Goal: Task Accomplishment & Management: Complete application form

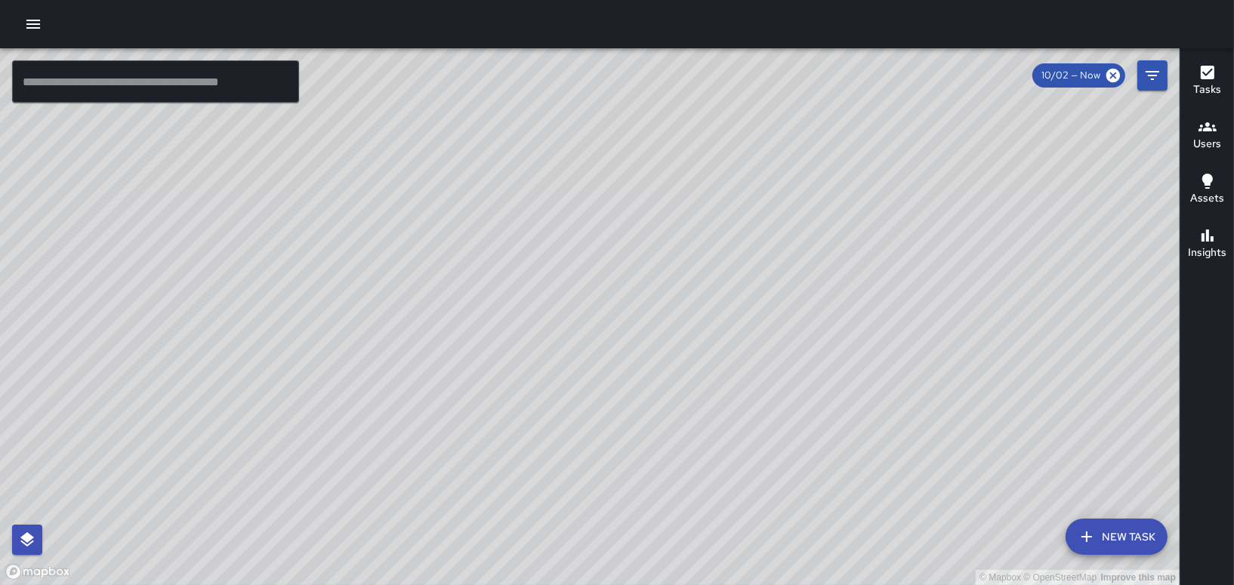
click at [31, 20] on icon "button" at bounding box center [33, 24] width 14 height 9
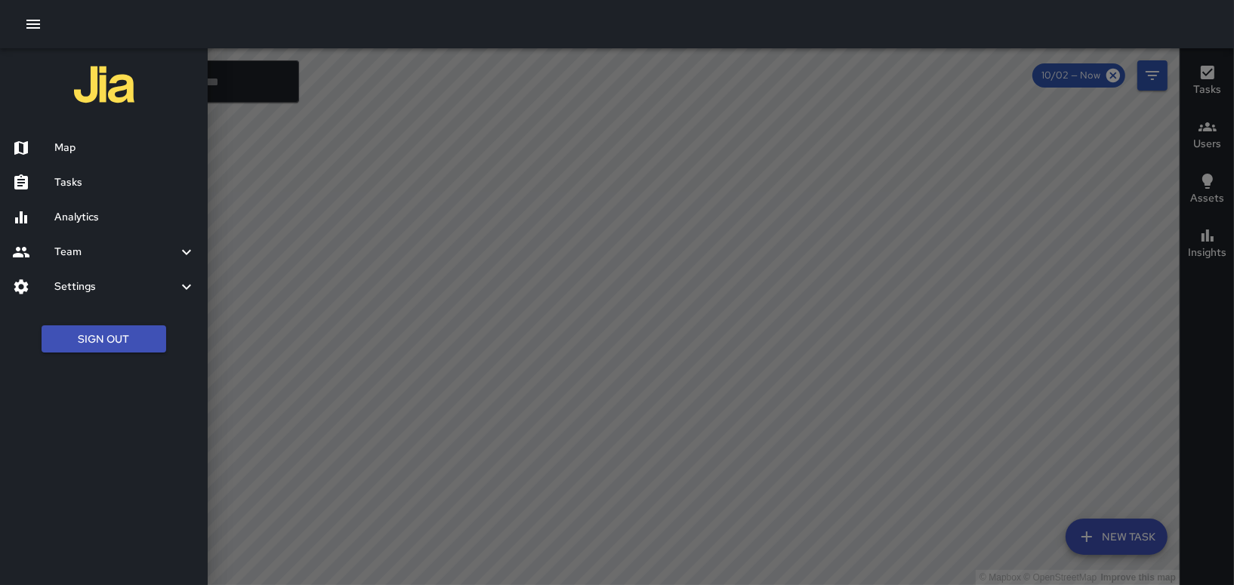
click at [73, 181] on h6 "Tasks" at bounding box center [124, 182] width 141 height 17
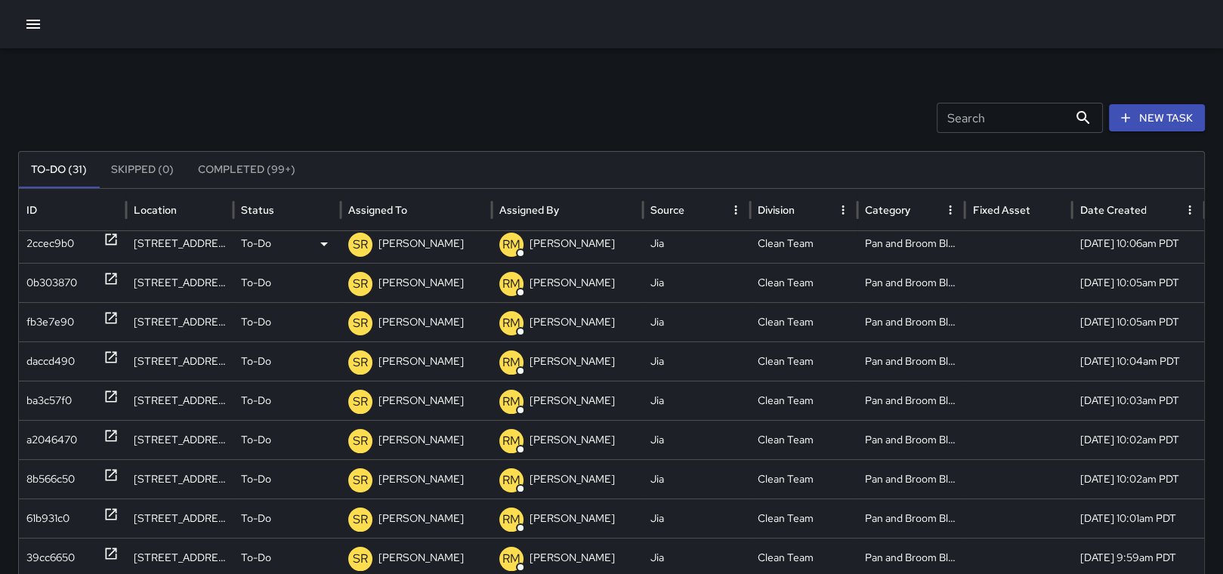
click at [110, 236] on icon at bounding box center [110, 239] width 15 height 15
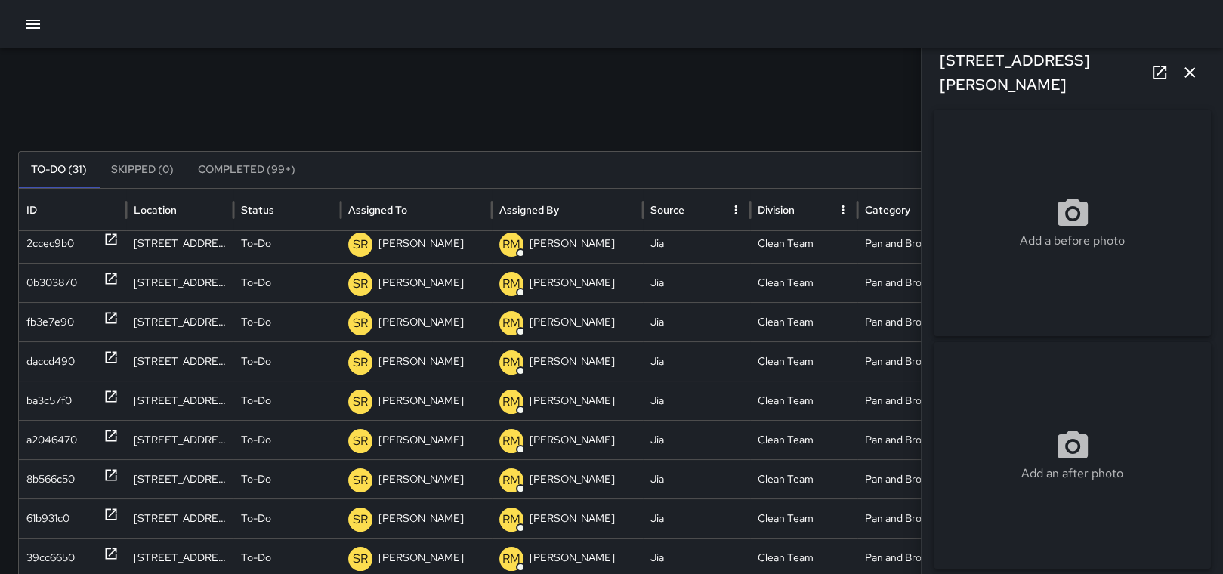
type input "**********"
click at [1194, 73] on icon "button" at bounding box center [1190, 72] width 18 height 18
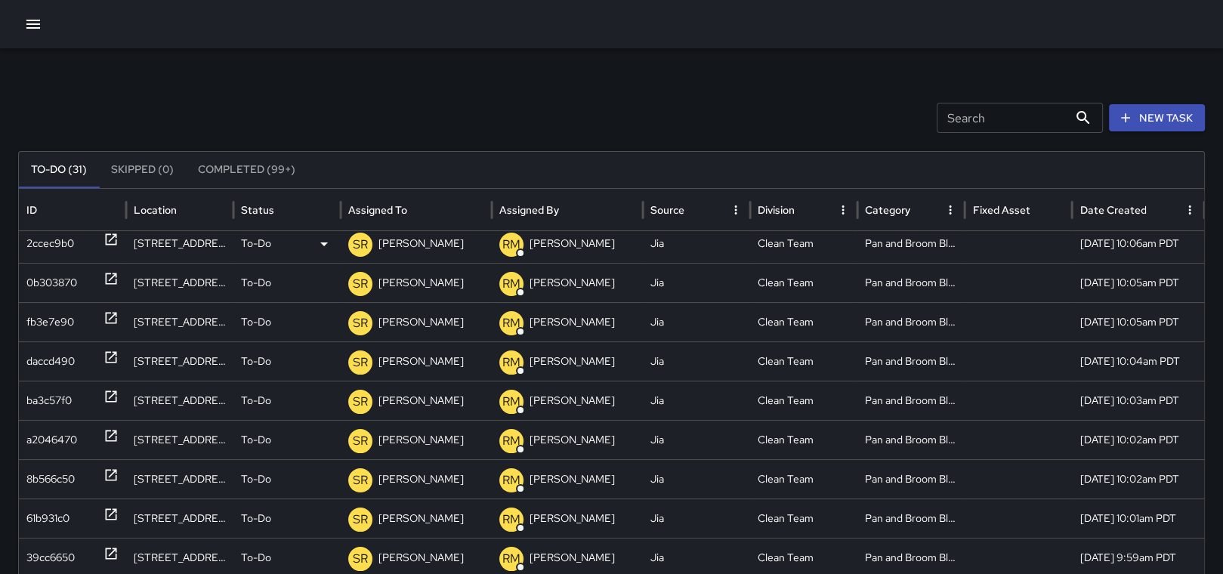
click at [112, 239] on icon at bounding box center [110, 239] width 15 height 15
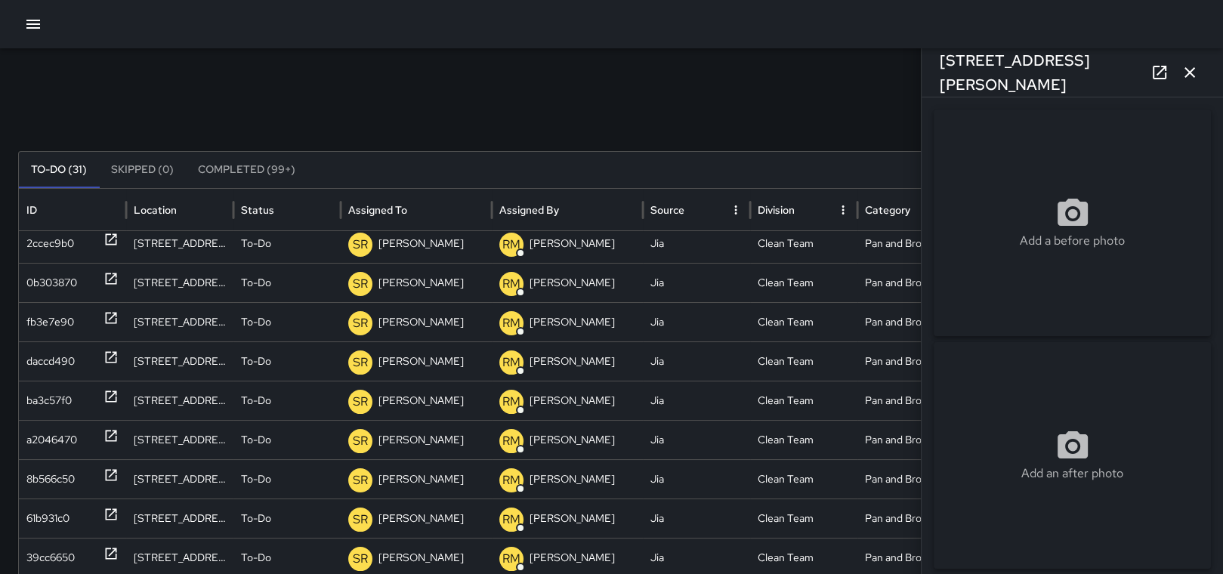
click at [1196, 76] on icon "button" at bounding box center [1190, 72] width 18 height 18
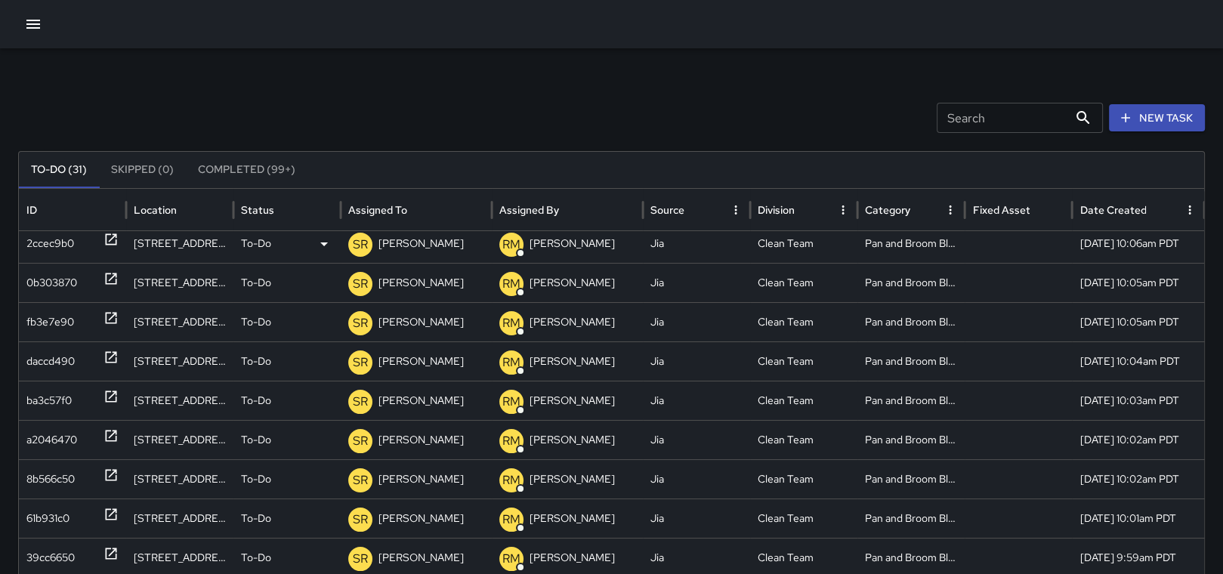
click at [400, 246] on p "[PERSON_NAME]" at bounding box center [420, 243] width 85 height 39
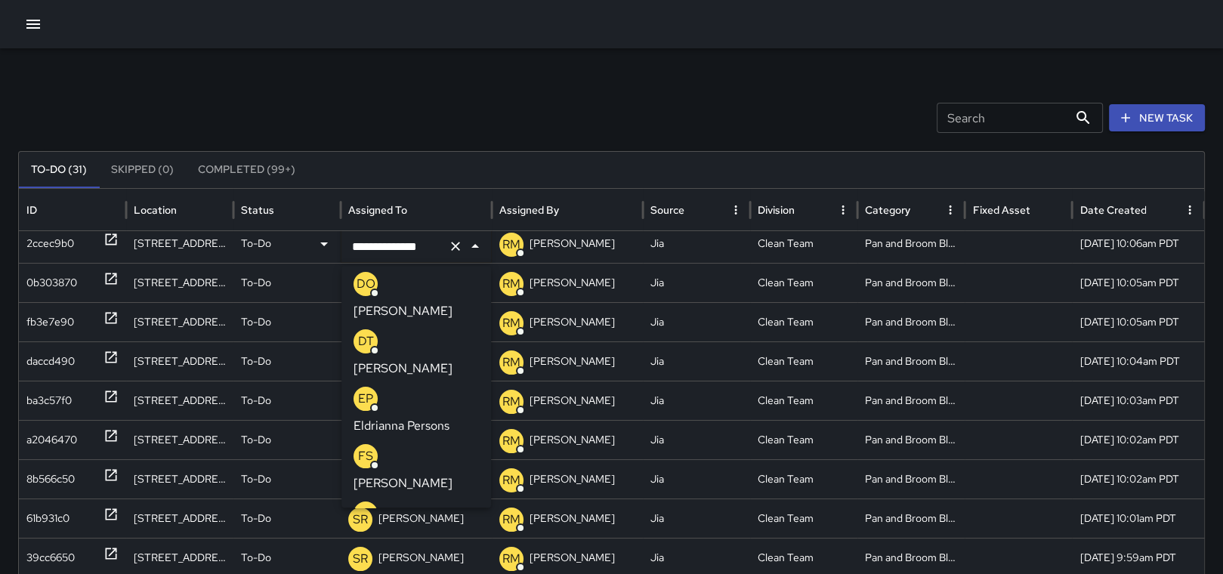
scroll to position [322, 0]
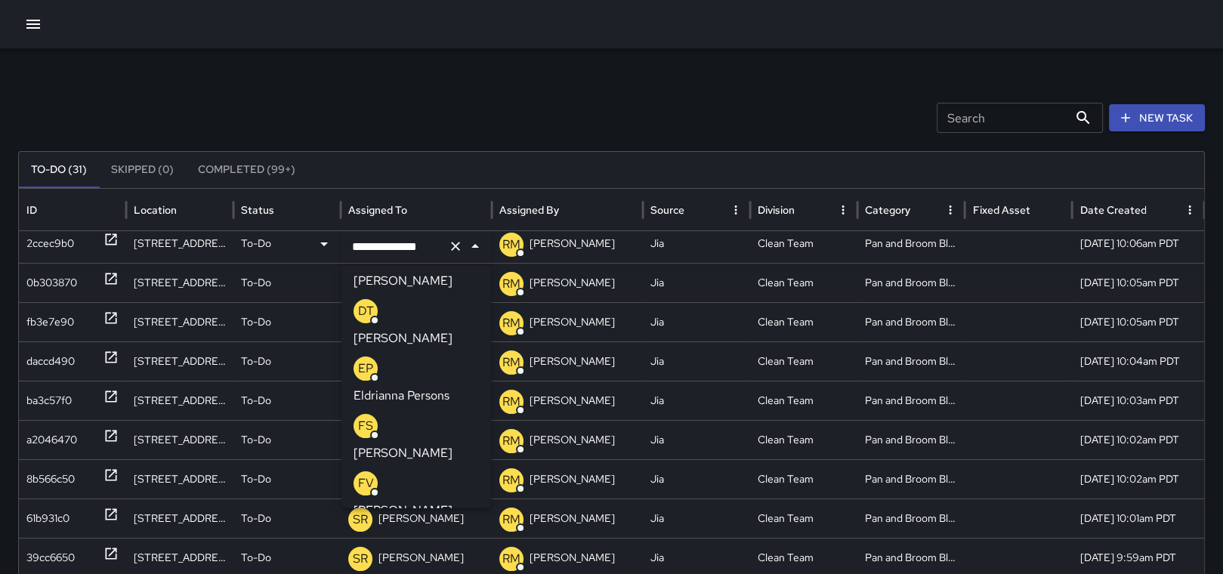
click at [438, 444] on p "[PERSON_NAME]" at bounding box center [402, 453] width 99 height 18
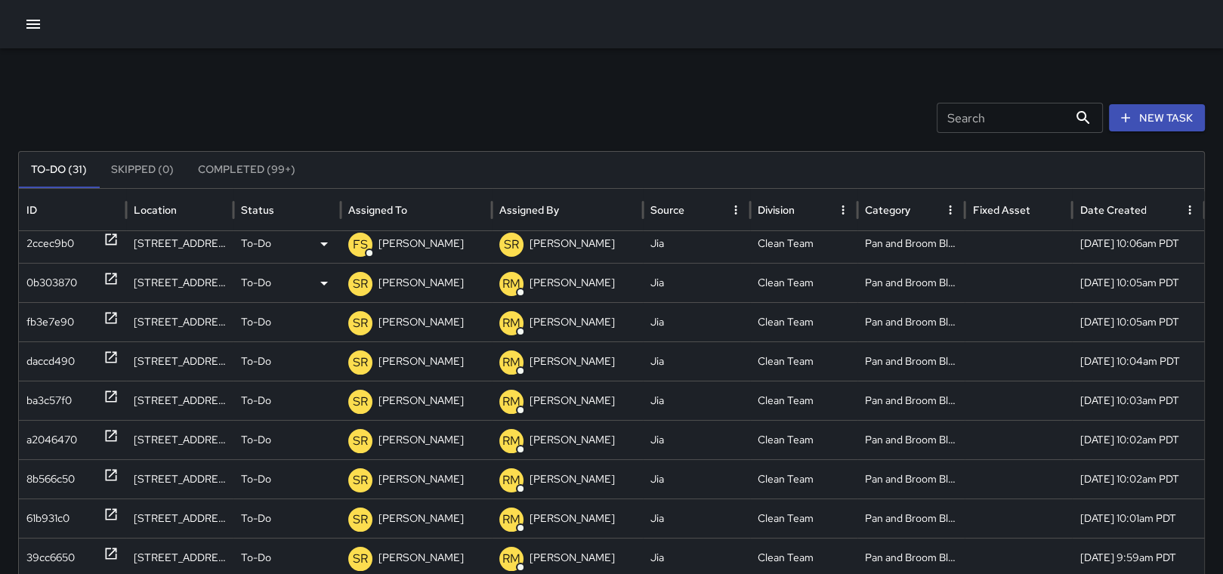
click at [408, 276] on p "[PERSON_NAME]" at bounding box center [420, 283] width 85 height 39
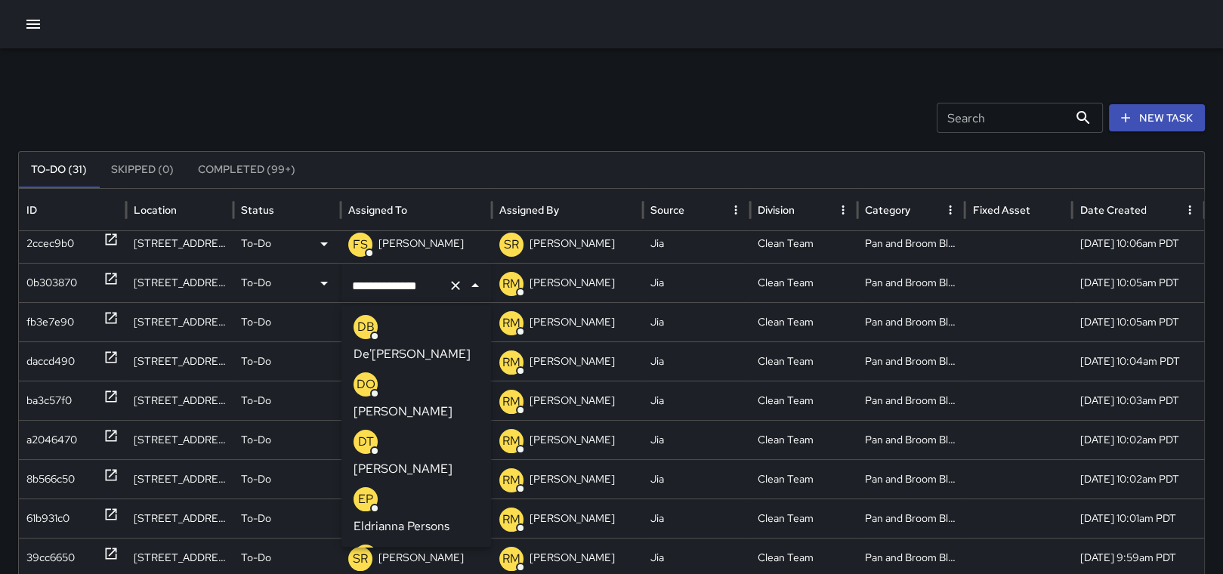
scroll to position [231, 0]
click at [421, 544] on div "[PERSON_NAME]" at bounding box center [415, 568] width 125 height 48
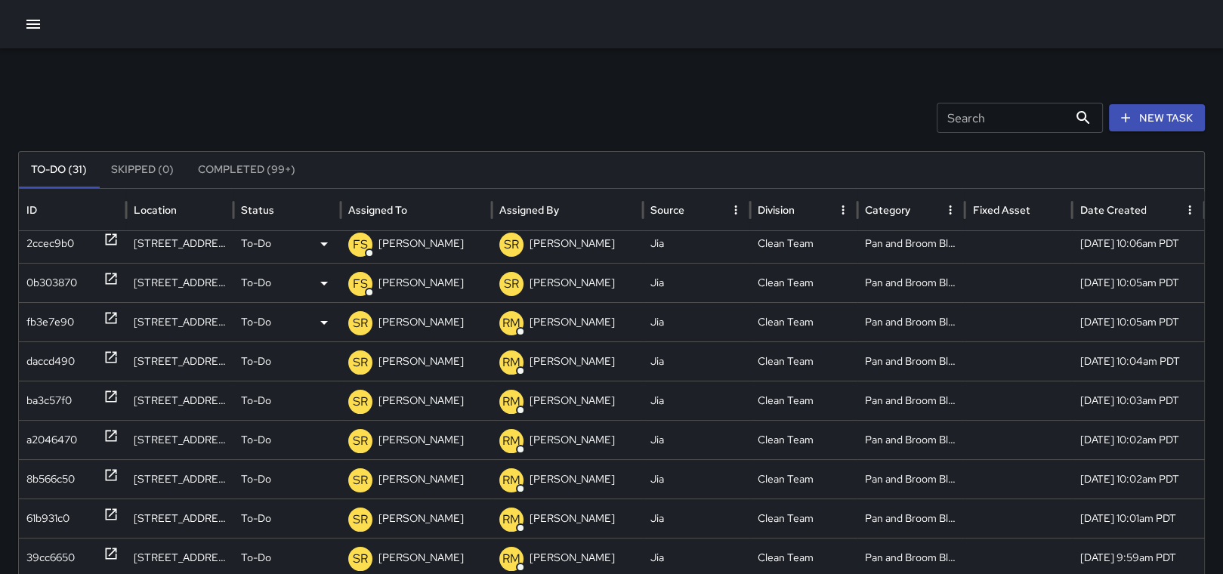
click at [399, 322] on p "[PERSON_NAME]" at bounding box center [420, 322] width 85 height 39
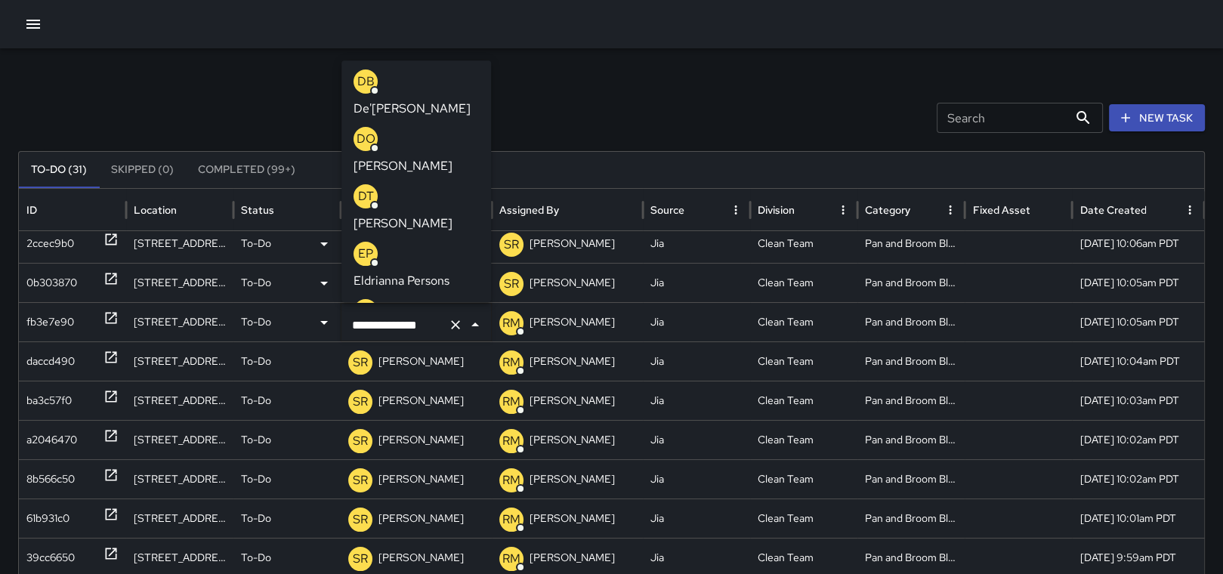
click at [413, 329] on p "[PERSON_NAME]" at bounding box center [402, 338] width 99 height 18
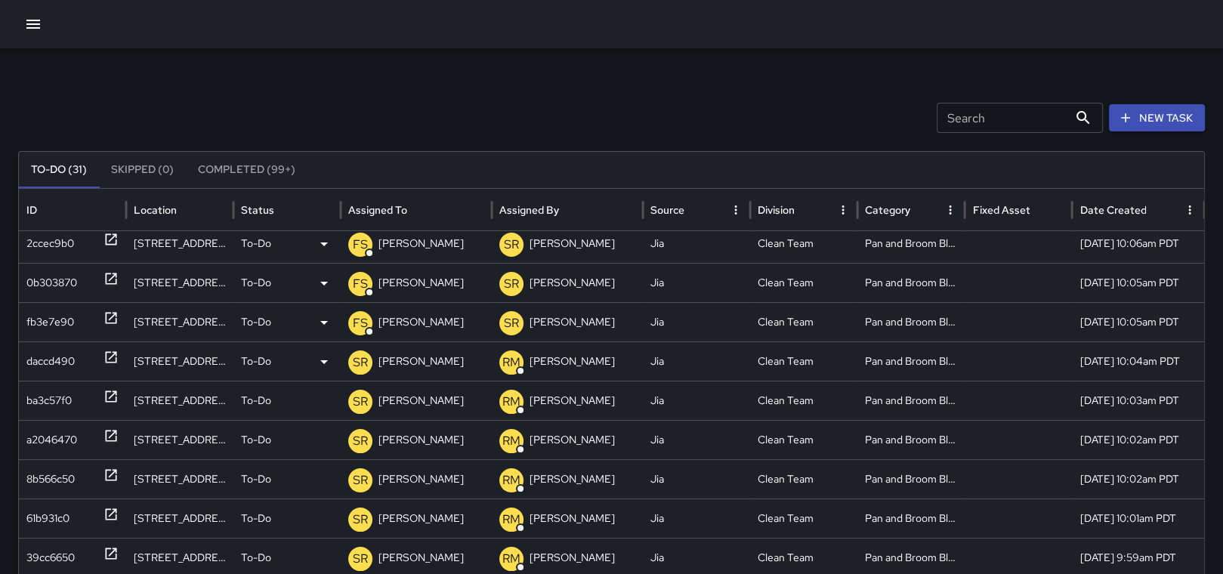
click at [400, 360] on p "[PERSON_NAME]" at bounding box center [420, 361] width 85 height 39
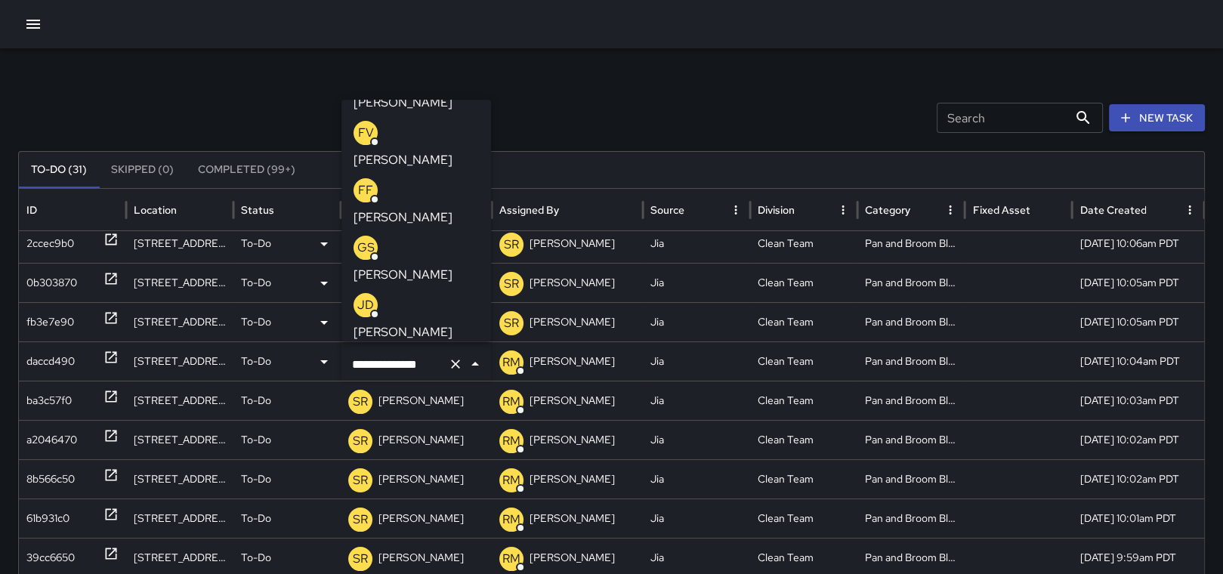
scroll to position [0, 0]
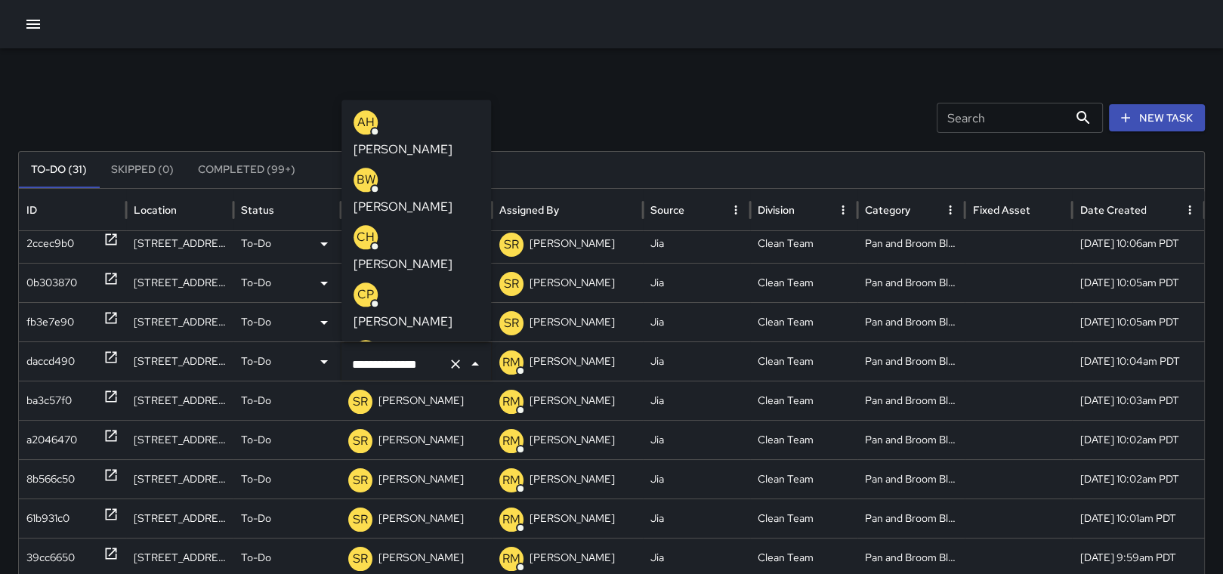
click at [619, 110] on div "Search Search New Task" at bounding box center [611, 118] width 1187 height 30
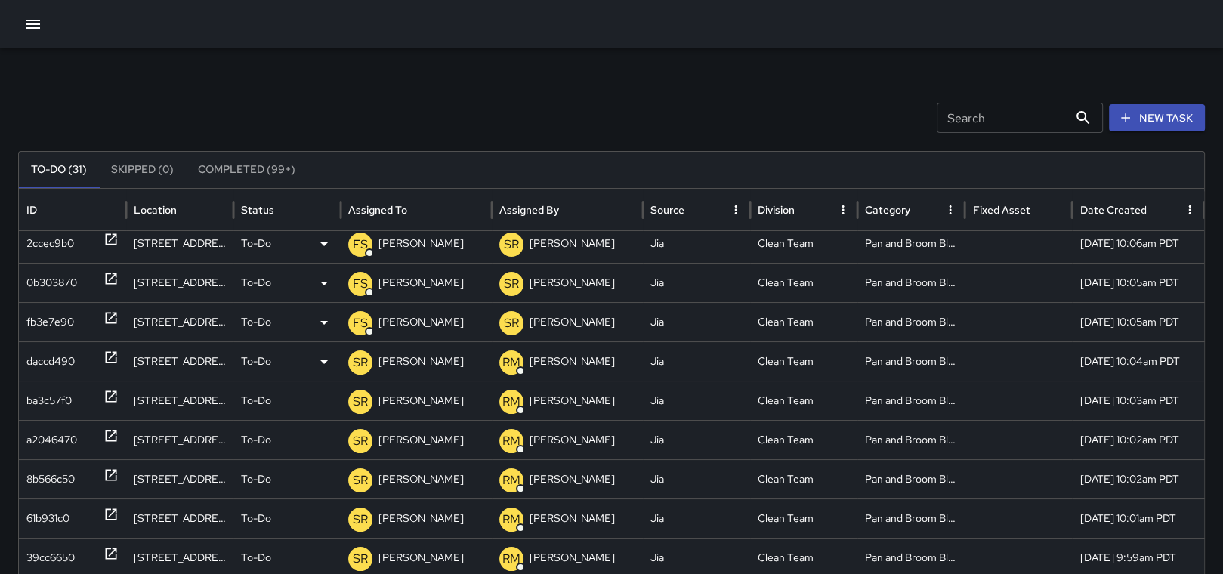
click at [434, 245] on p "[PERSON_NAME]" at bounding box center [420, 243] width 85 height 39
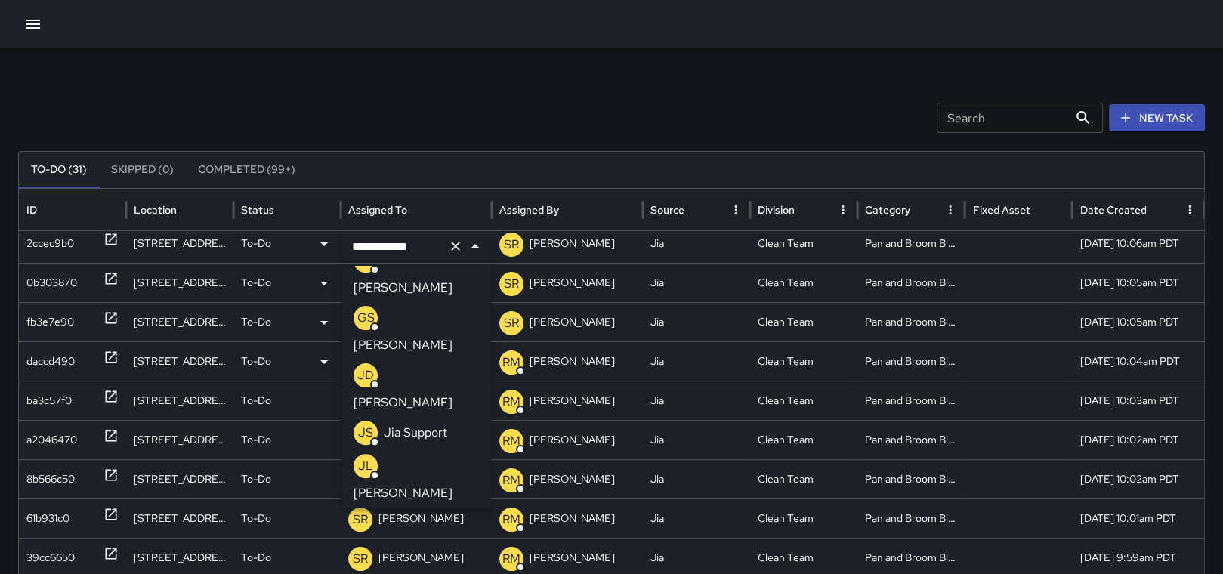
scroll to position [693, 0]
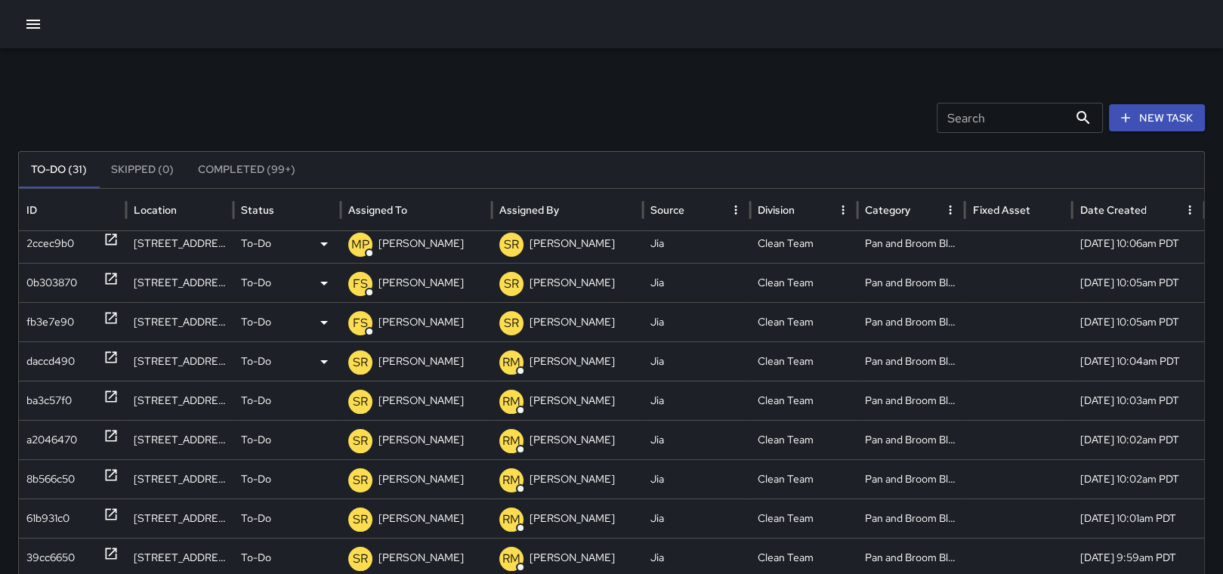
click at [409, 276] on p "[PERSON_NAME]" at bounding box center [420, 283] width 85 height 39
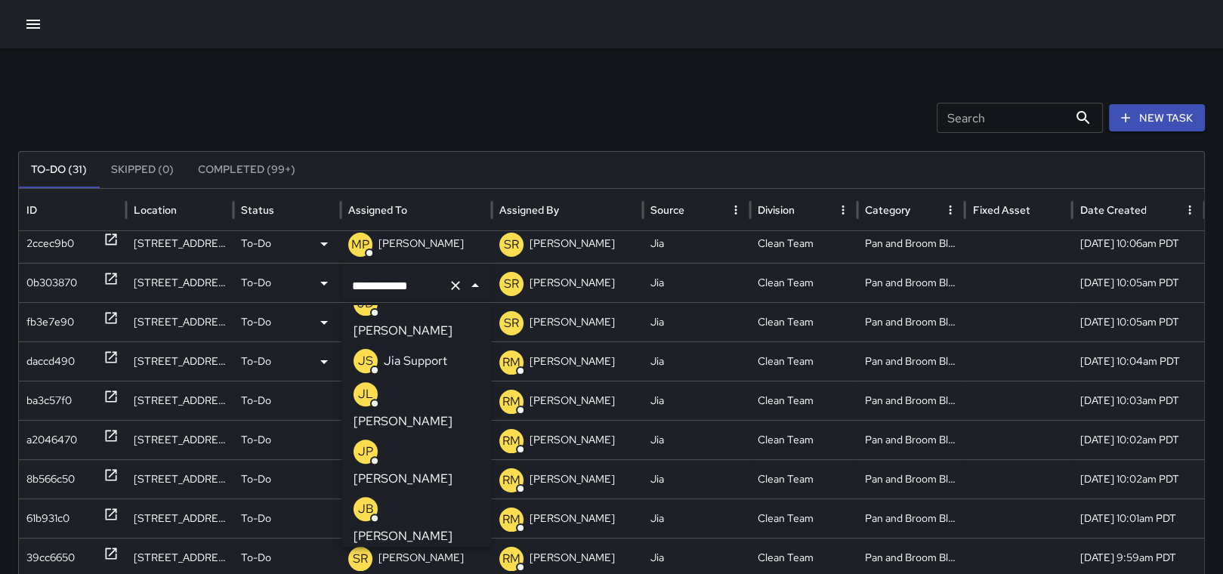
scroll to position [742, 0]
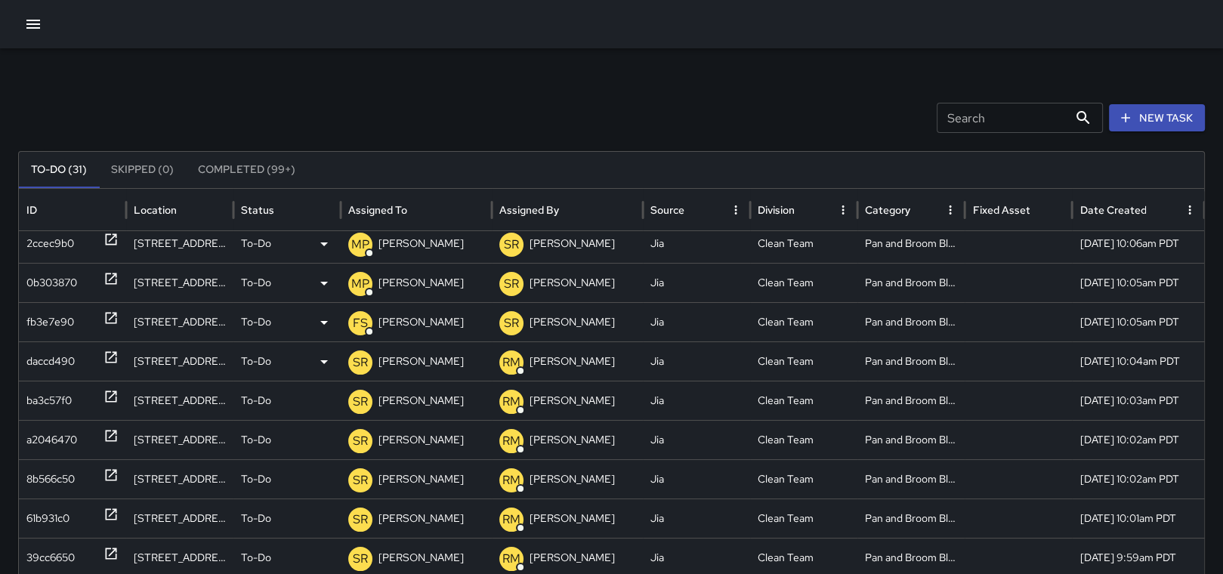
click at [403, 316] on p "[PERSON_NAME]" at bounding box center [420, 322] width 85 height 39
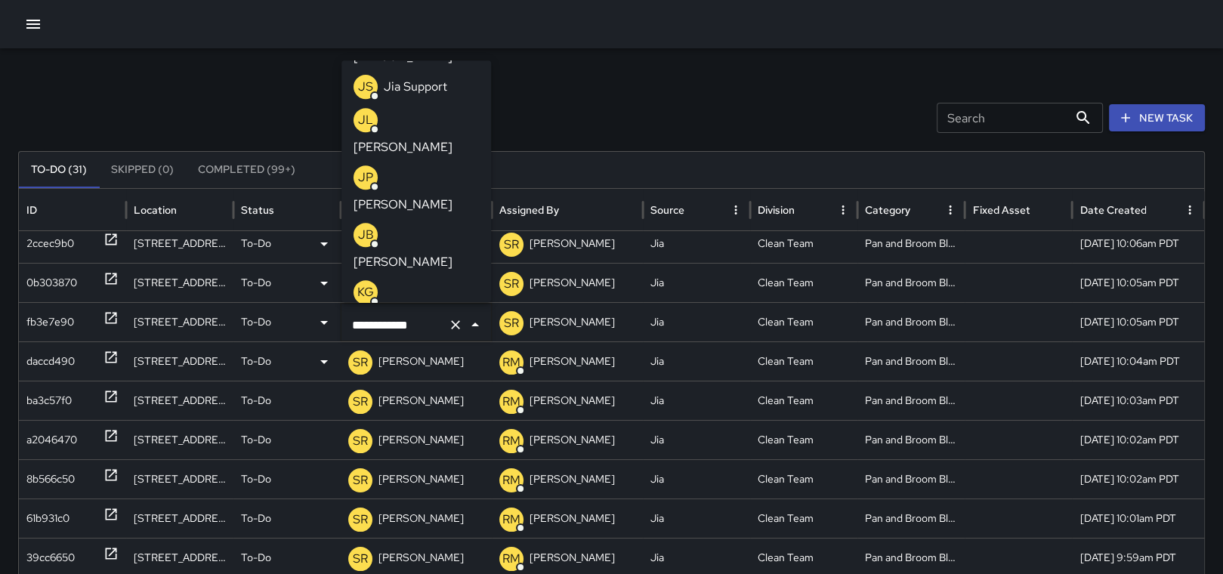
click at [437, 483] on p "[PERSON_NAME]" at bounding box center [402, 492] width 99 height 18
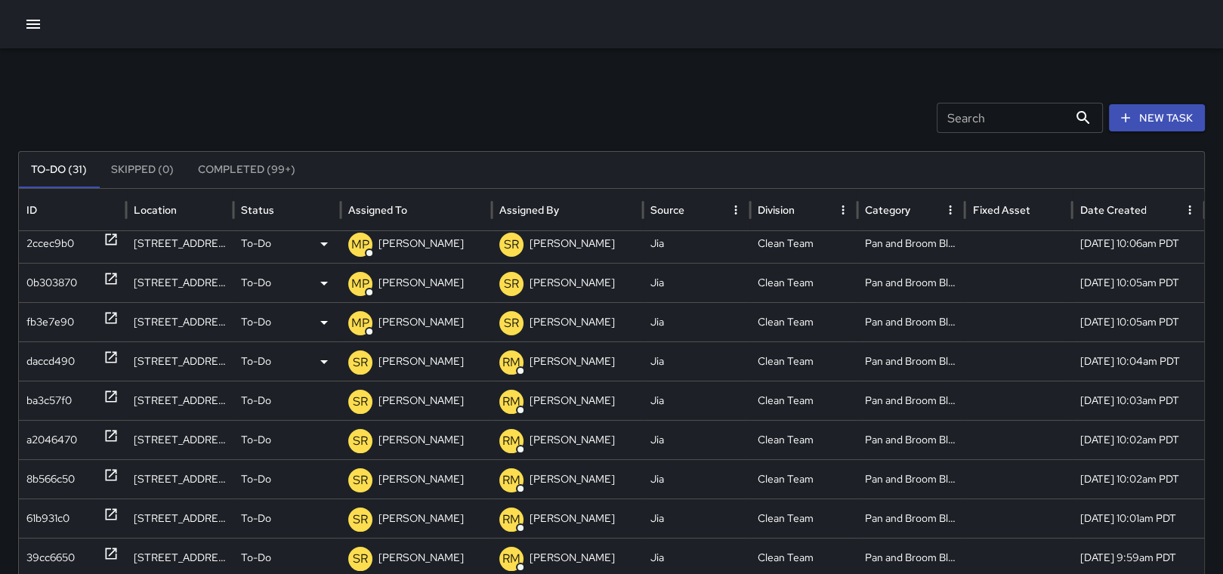
click at [413, 363] on p "[PERSON_NAME]" at bounding box center [420, 361] width 85 height 39
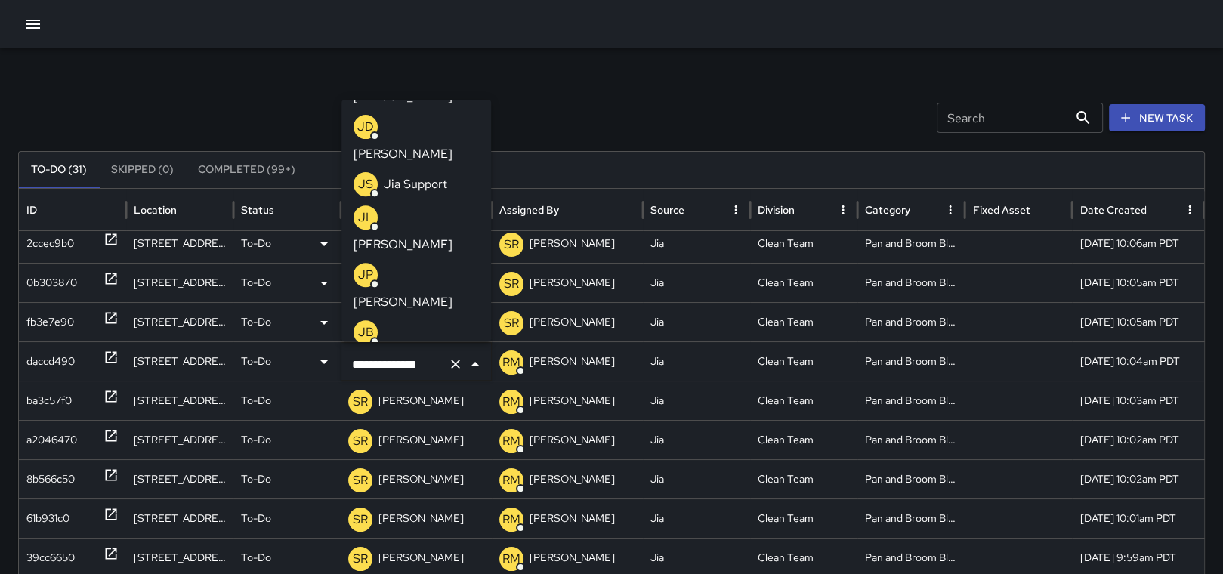
scroll to position [715, 0]
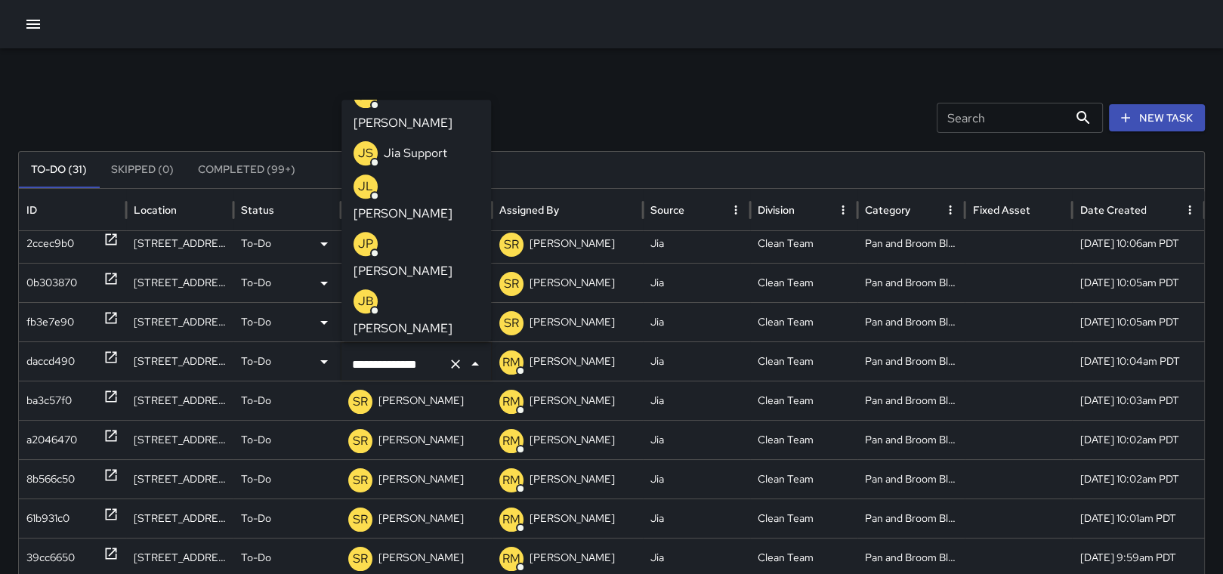
click at [427, 549] on p "[PERSON_NAME]" at bounding box center [402, 558] width 99 height 18
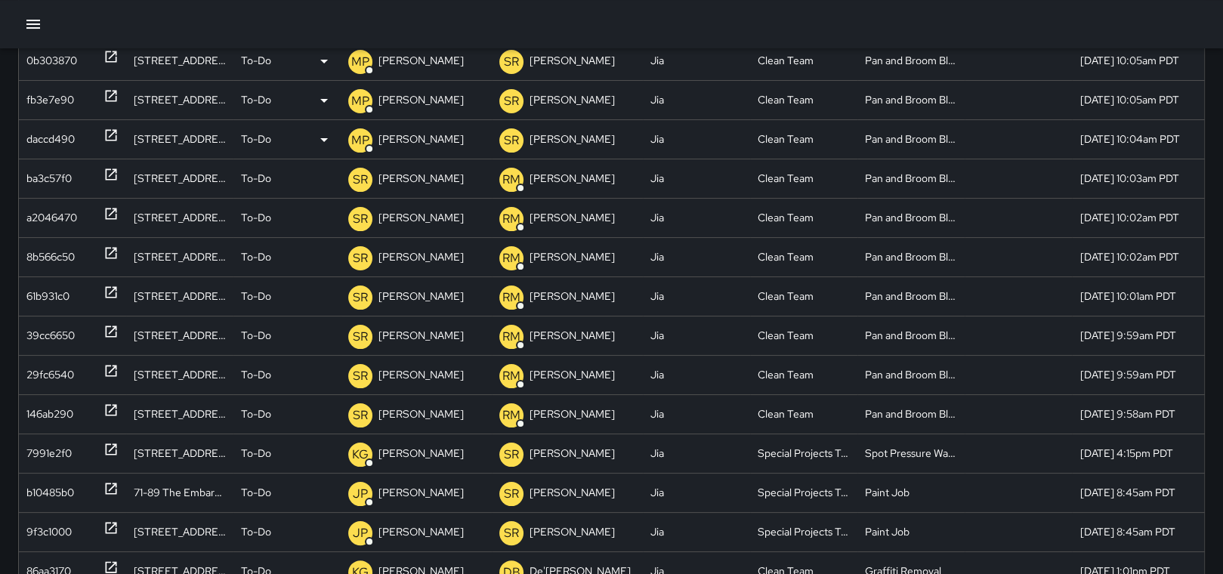
scroll to position [231, 0]
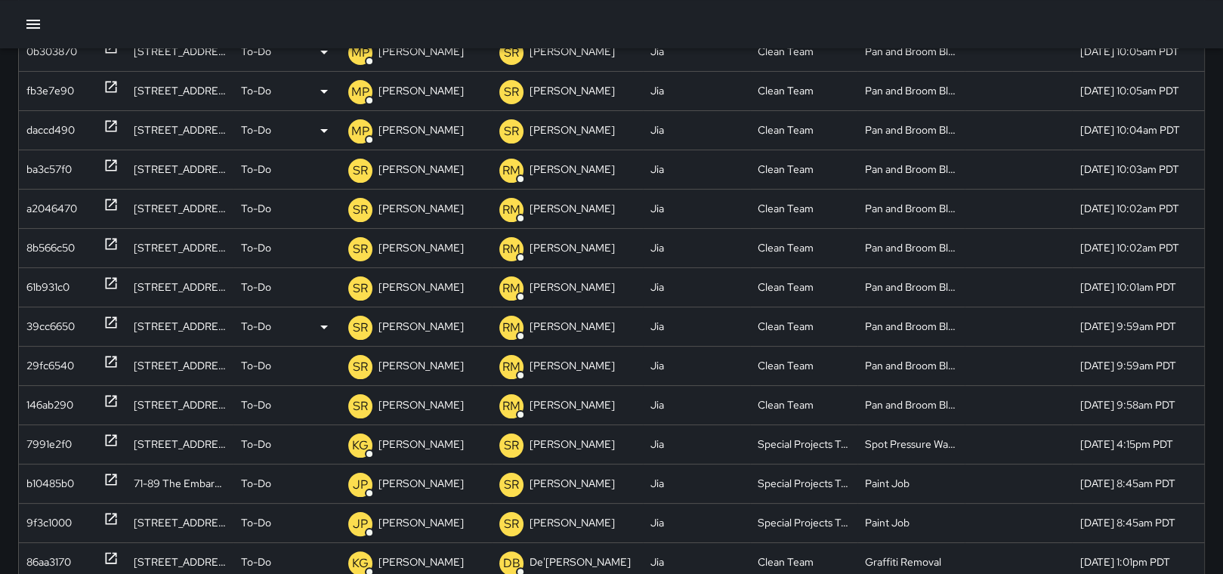
click at [381, 325] on p "[PERSON_NAME]" at bounding box center [420, 326] width 85 height 39
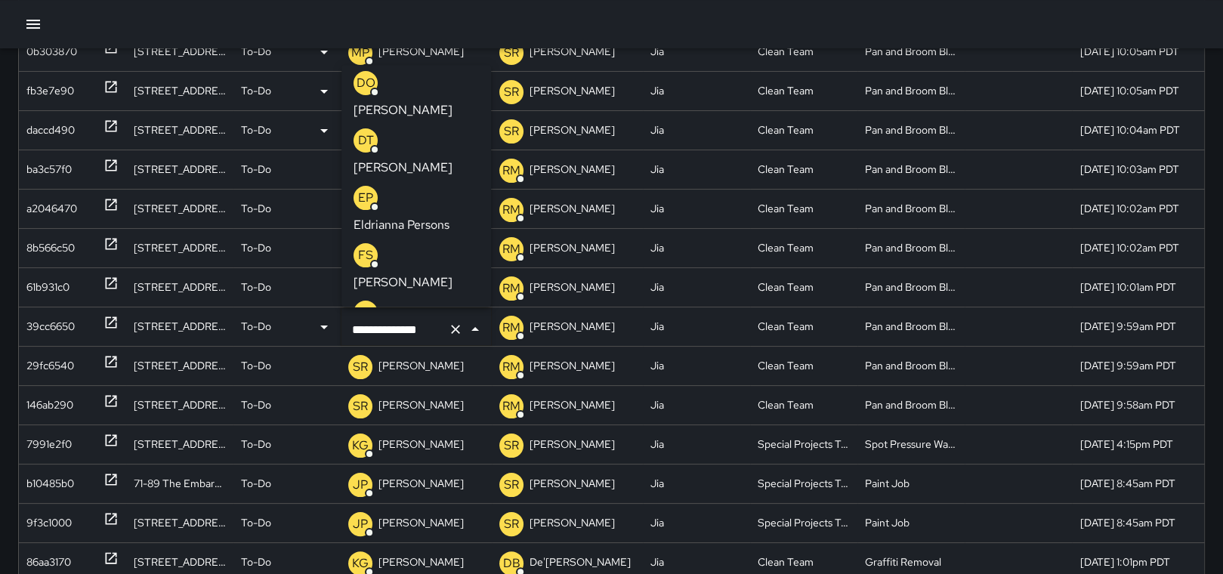
scroll to position [382, 0]
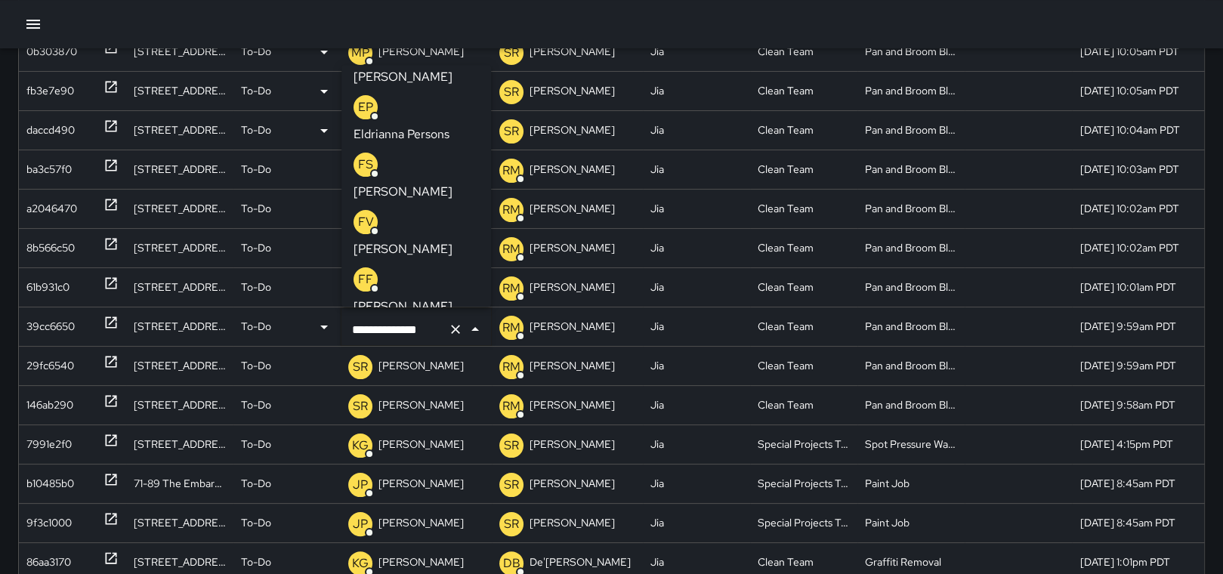
click at [441, 355] on p "[PERSON_NAME]" at bounding box center [402, 364] width 99 height 18
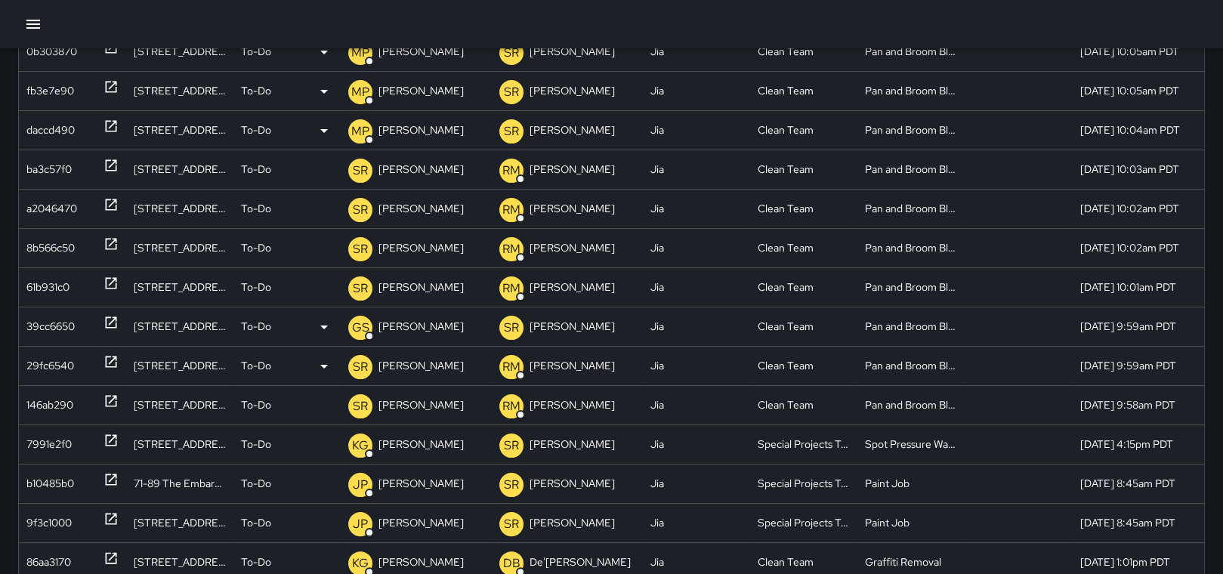
click at [421, 361] on p "[PERSON_NAME]" at bounding box center [420, 366] width 85 height 39
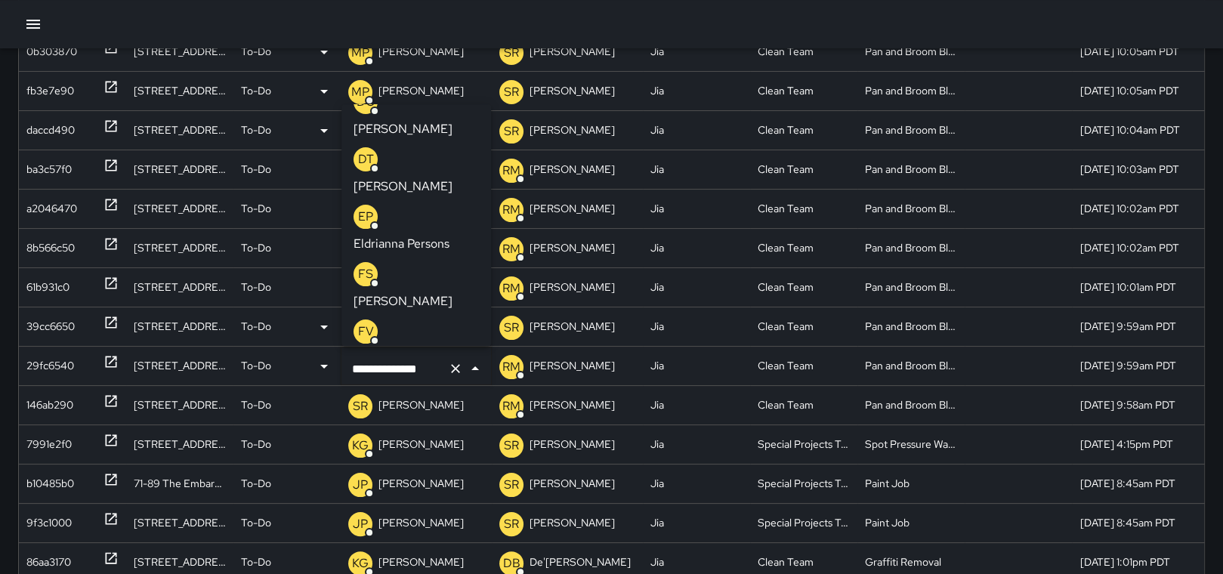
scroll to position [322, 0]
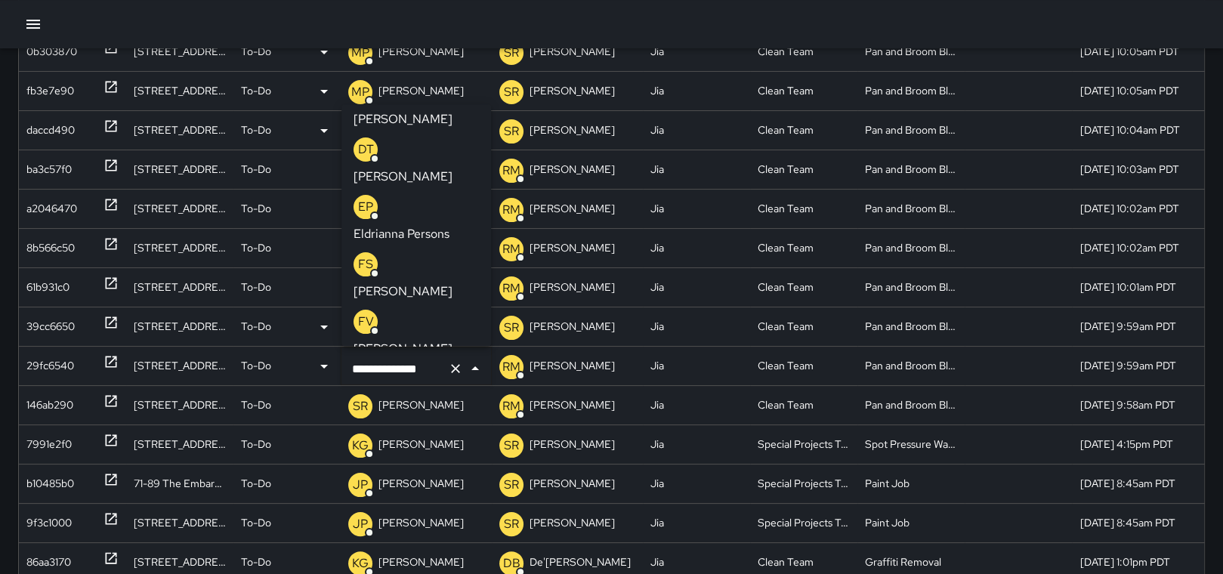
click at [448, 455] on p "[PERSON_NAME]" at bounding box center [402, 464] width 99 height 18
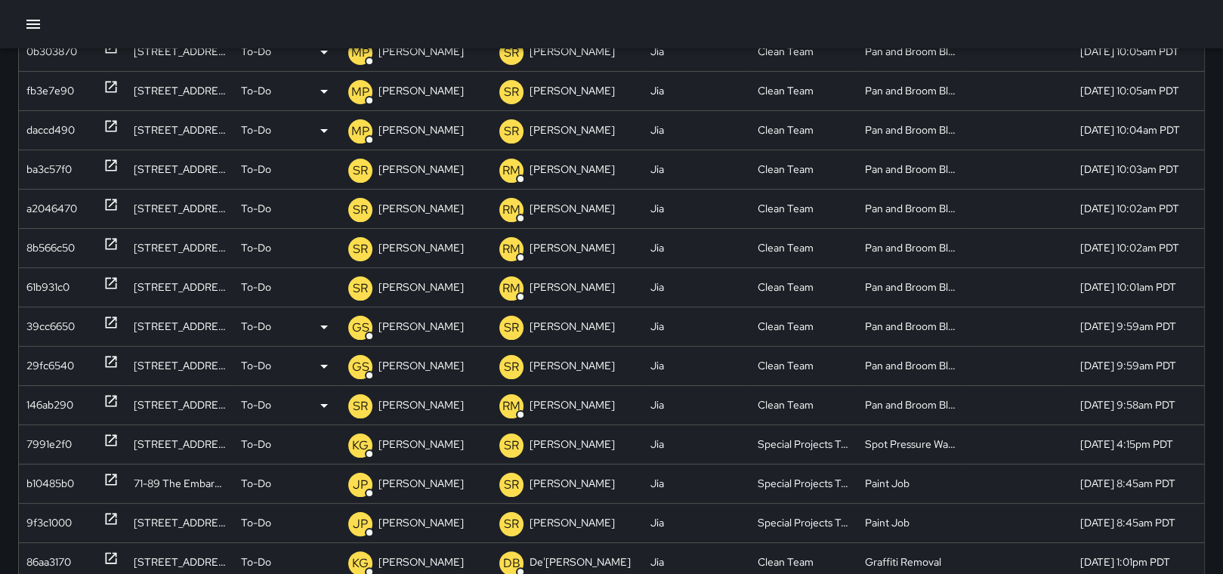
click at [413, 405] on p "[PERSON_NAME]" at bounding box center [420, 405] width 85 height 39
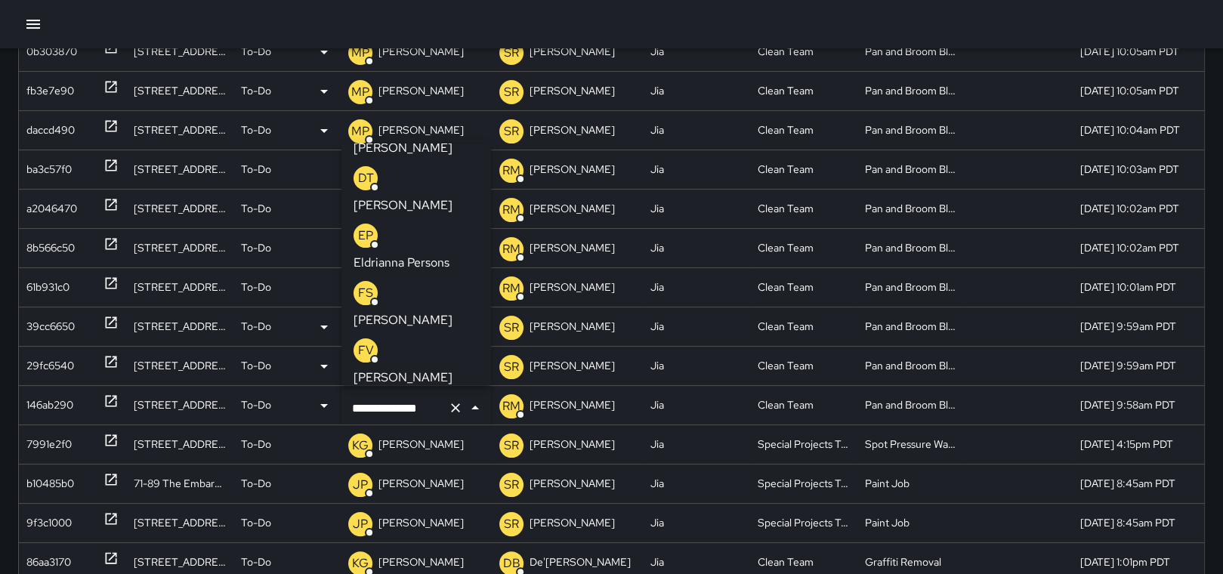
scroll to position [352, 0]
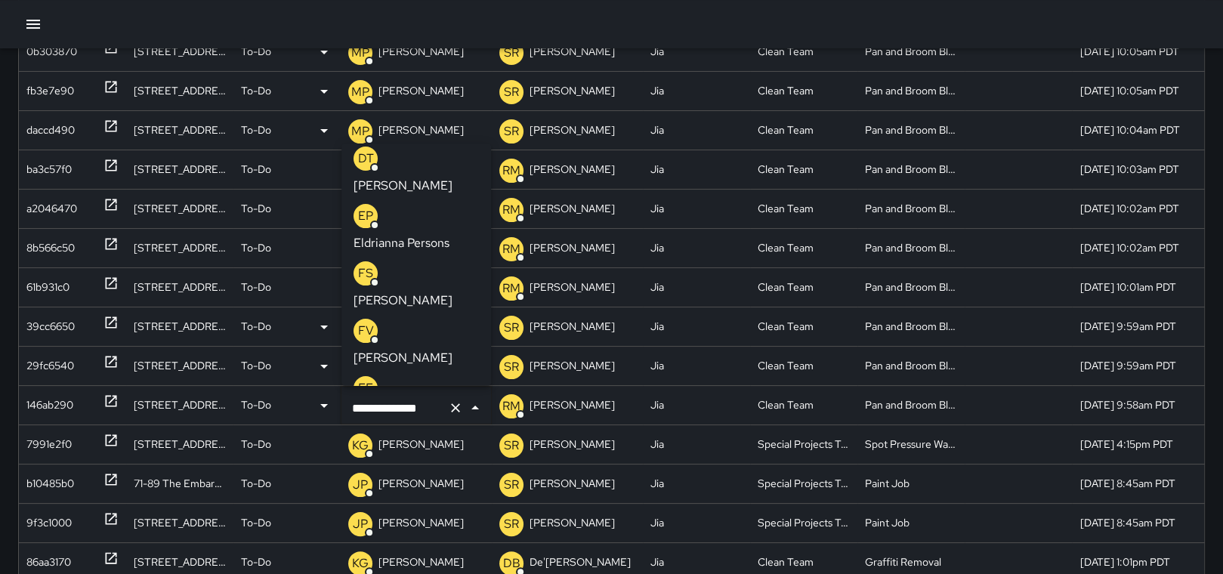
click at [427, 464] on p "[PERSON_NAME]" at bounding box center [402, 473] width 99 height 18
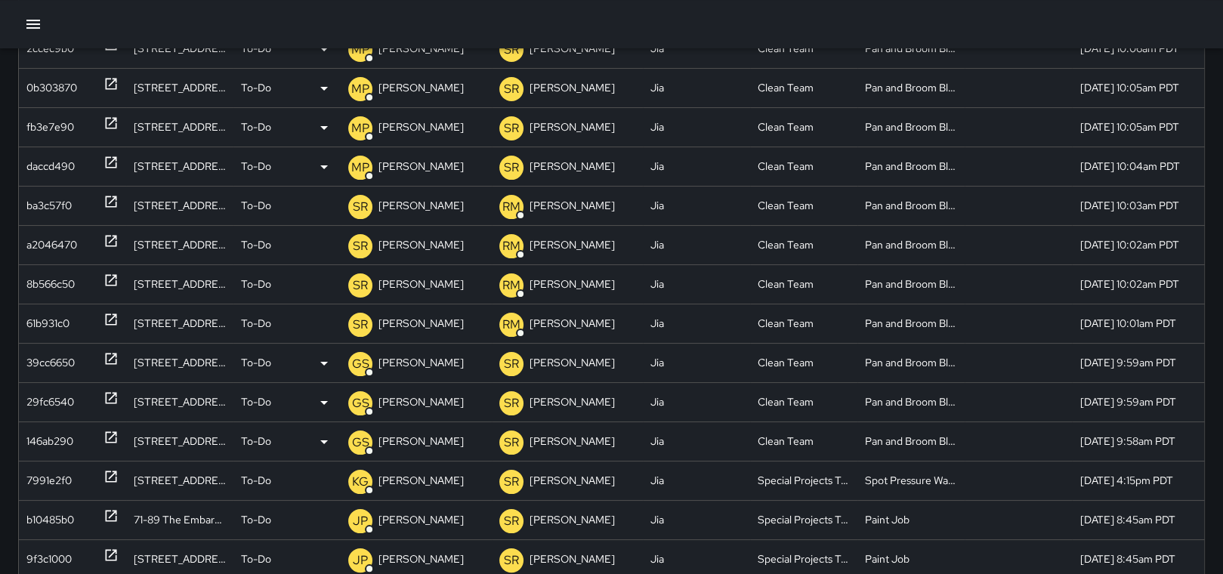
scroll to position [139, 0]
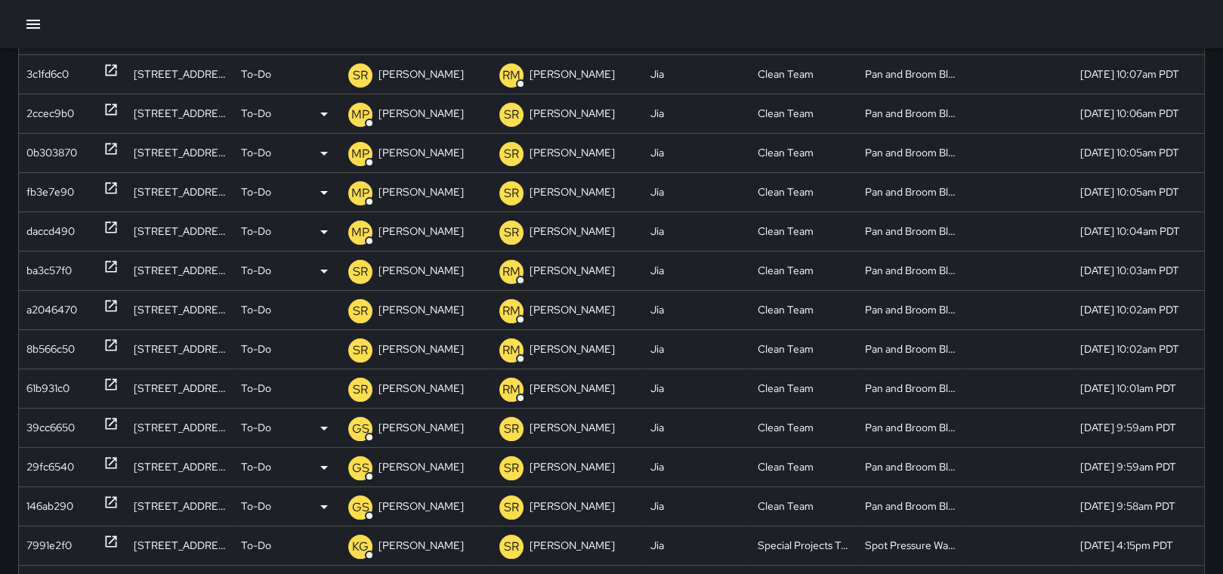
click at [394, 269] on p "[PERSON_NAME]" at bounding box center [420, 271] width 85 height 39
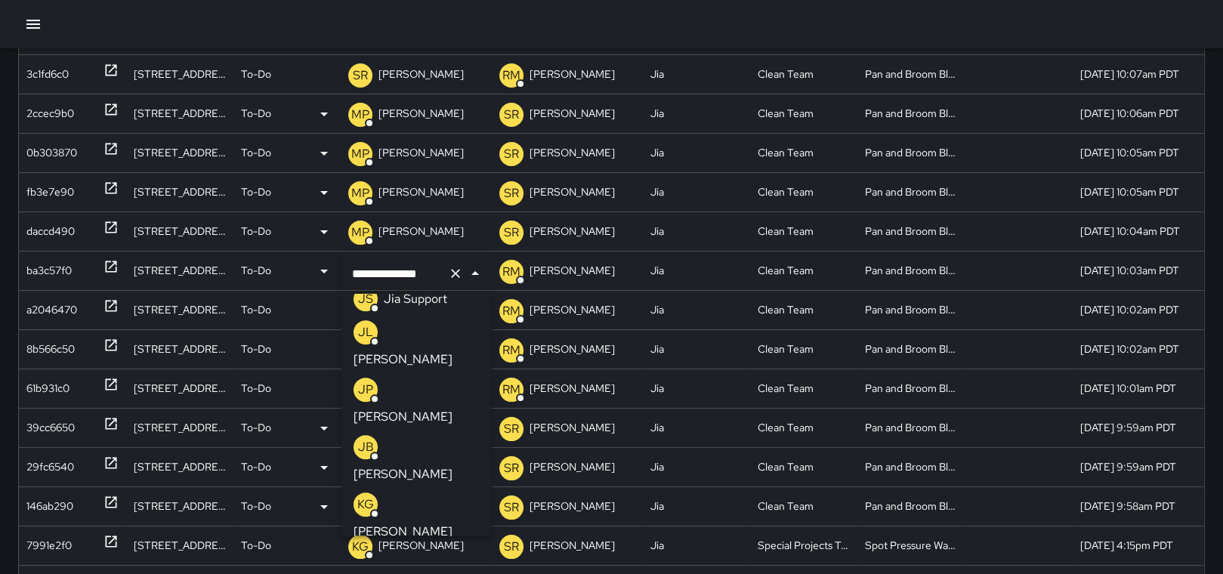
scroll to position [784, 0]
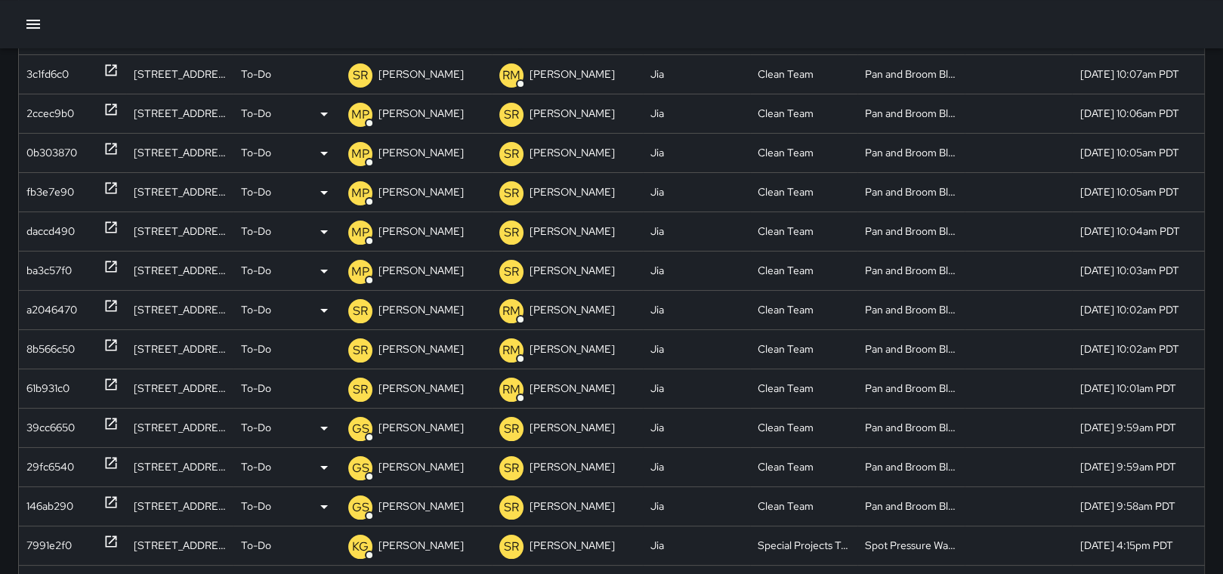
click at [406, 307] on p "[PERSON_NAME]" at bounding box center [420, 310] width 85 height 39
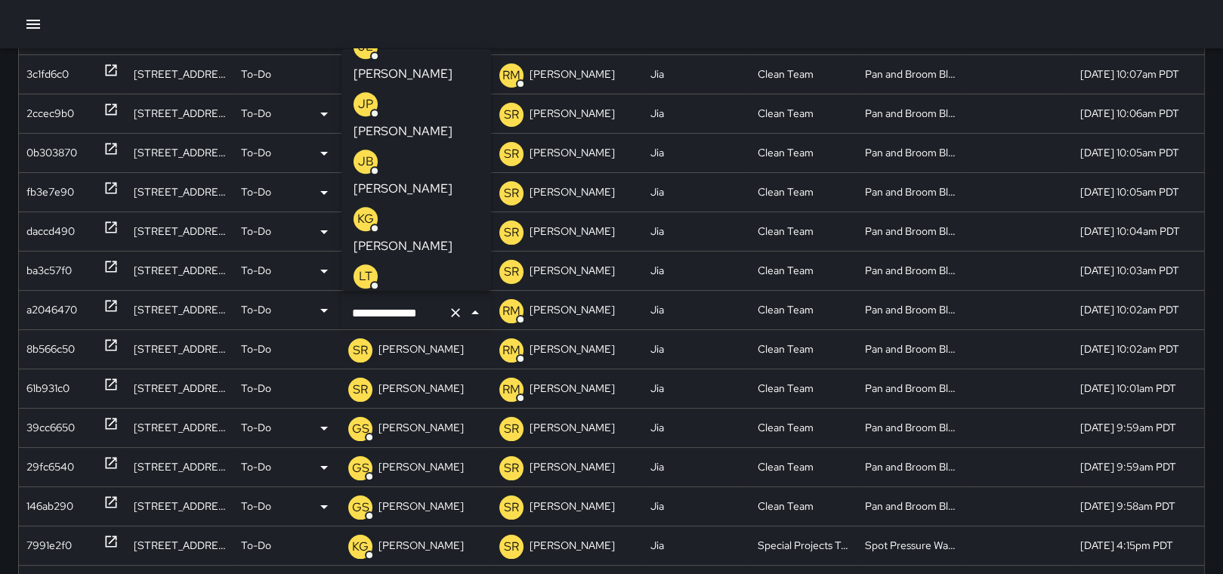
scroll to position [835, 0]
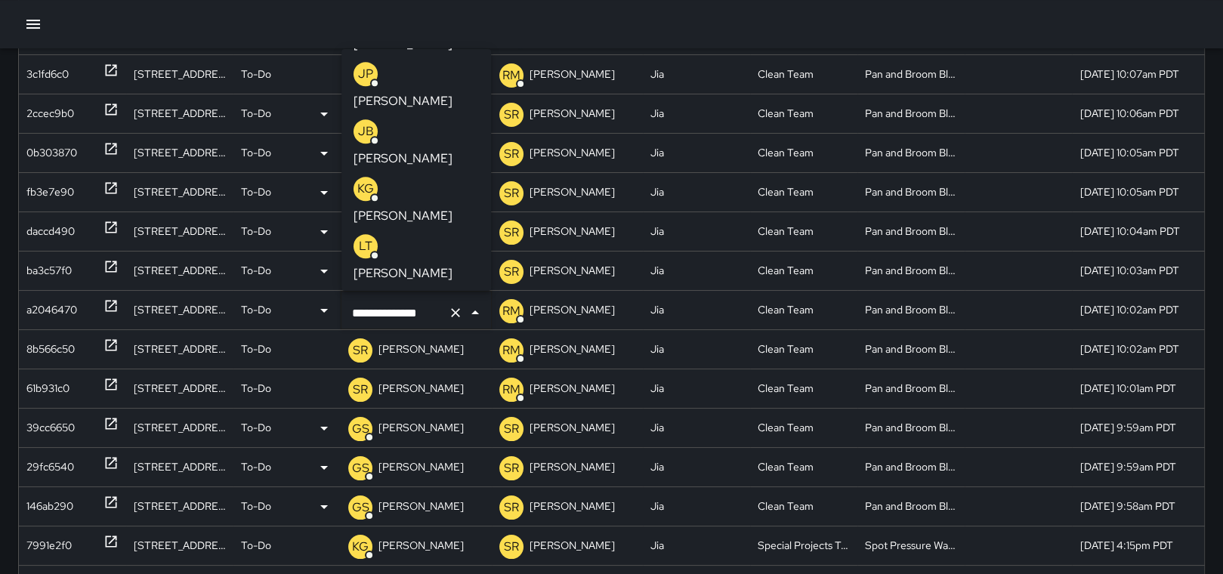
click at [431, 379] on p "[PERSON_NAME]" at bounding box center [402, 388] width 99 height 18
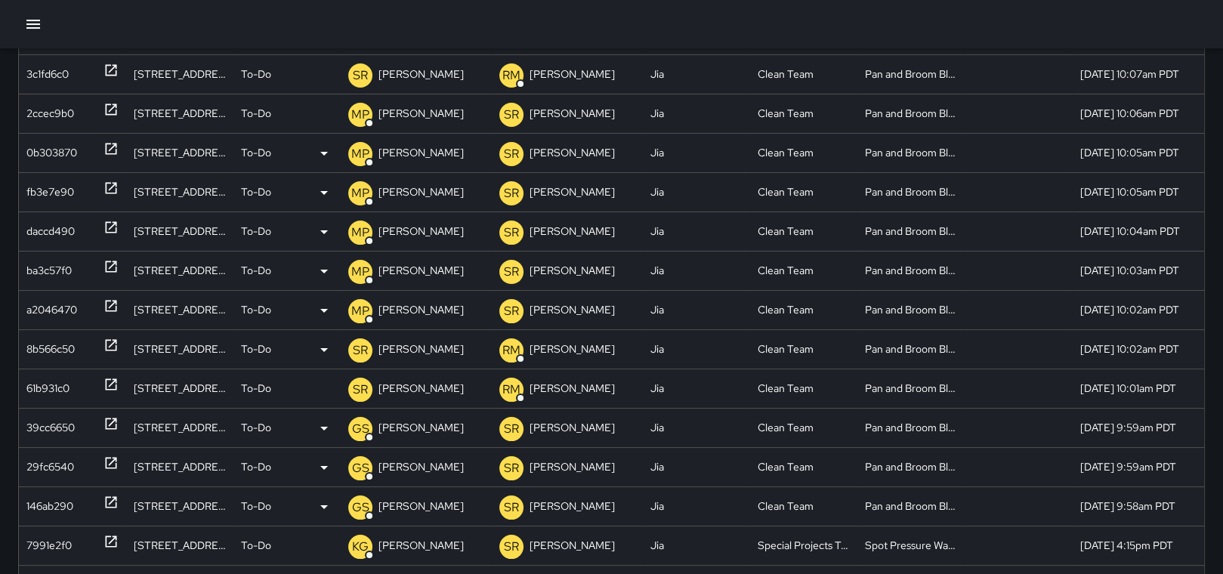
click at [432, 356] on p "[PERSON_NAME]" at bounding box center [420, 349] width 85 height 39
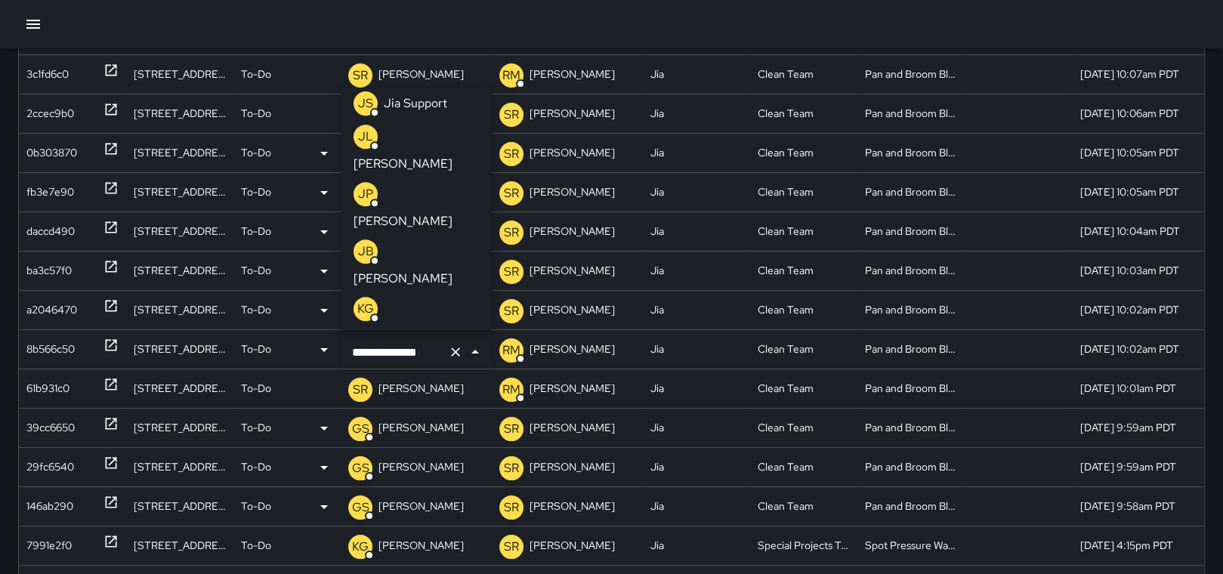
scroll to position [764, 0]
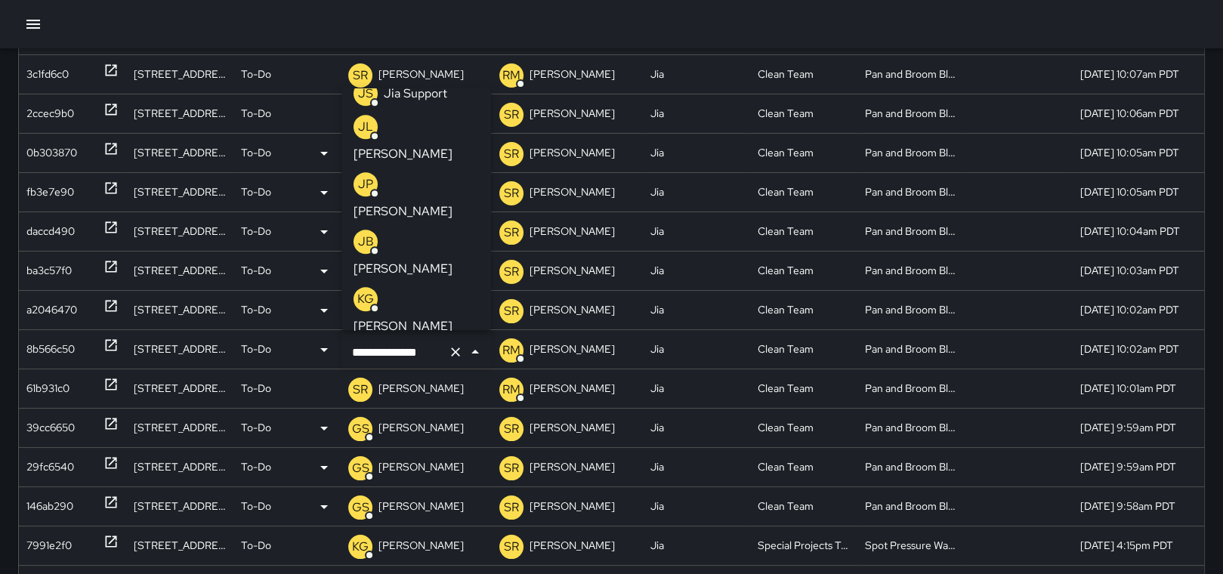
click at [427, 489] on p "[PERSON_NAME]" at bounding box center [402, 498] width 99 height 18
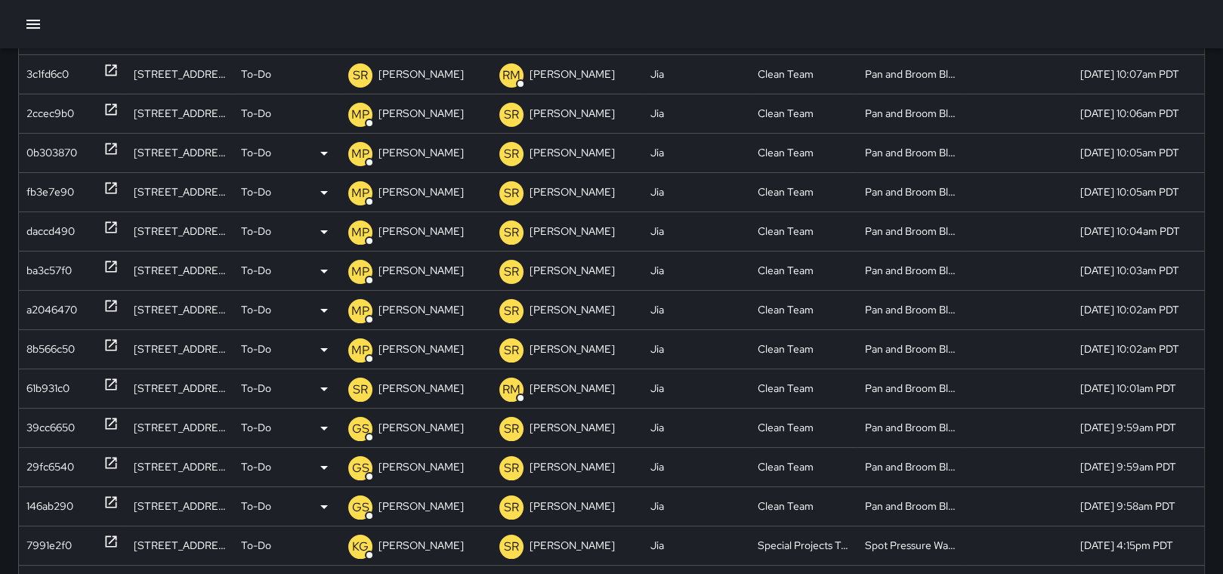
click at [424, 393] on p "[PERSON_NAME]" at bounding box center [420, 388] width 85 height 39
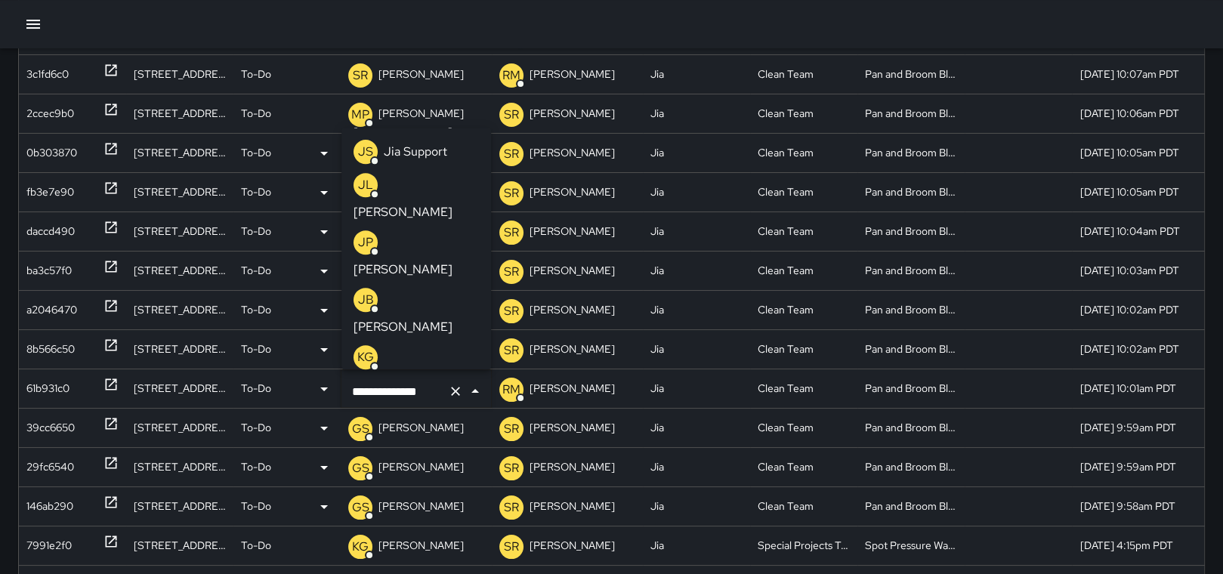
scroll to position [815, 0]
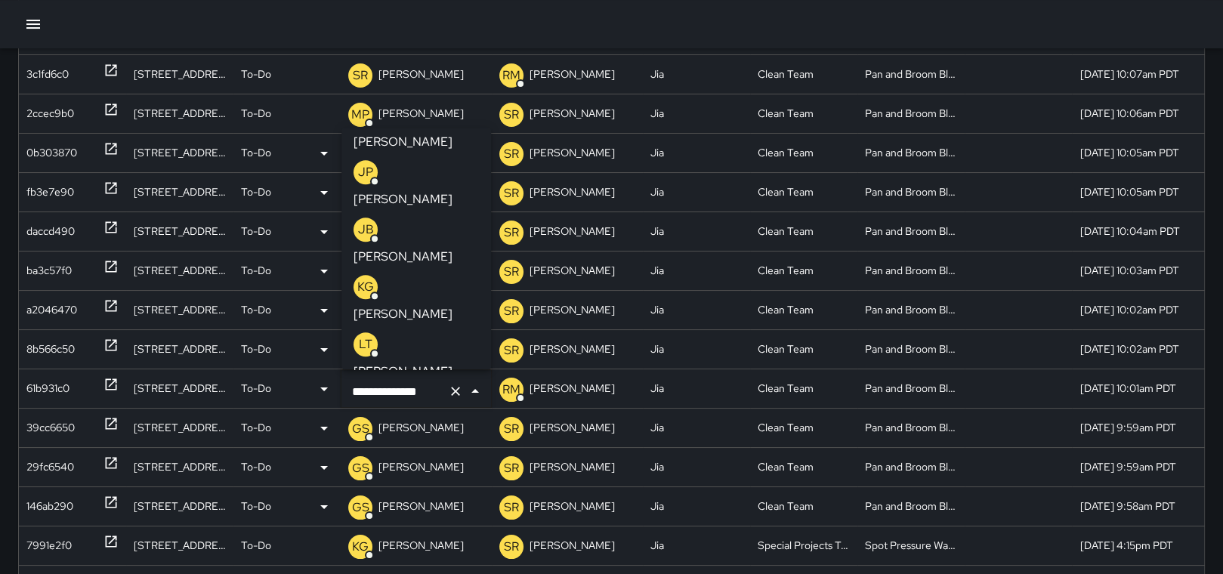
click at [415, 477] on p "[PERSON_NAME]" at bounding box center [402, 486] width 99 height 18
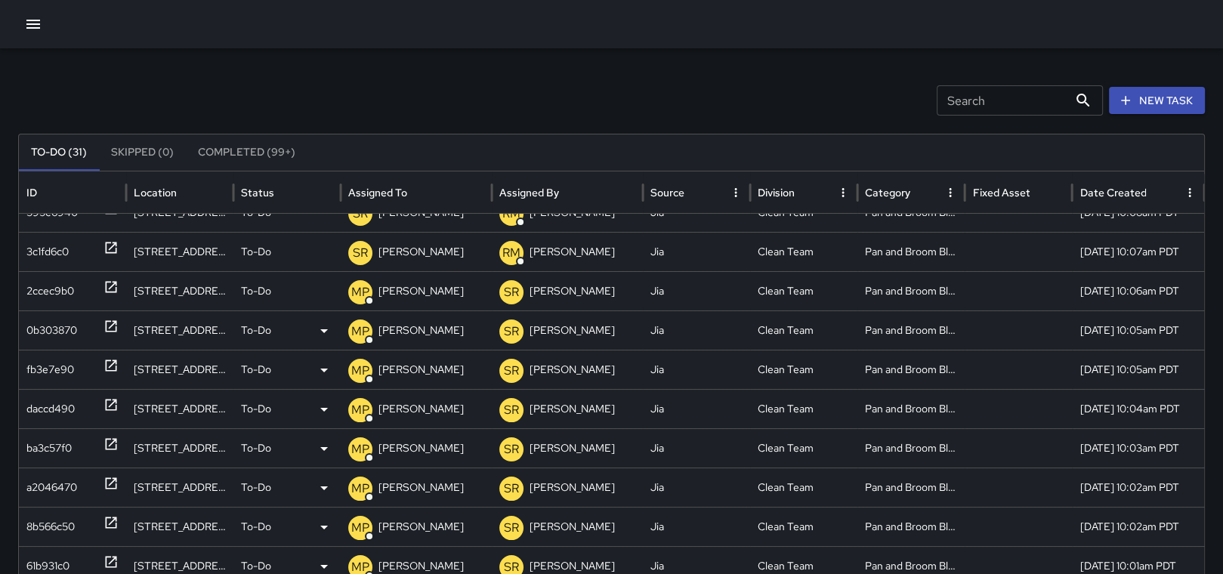
scroll to position [0, 0]
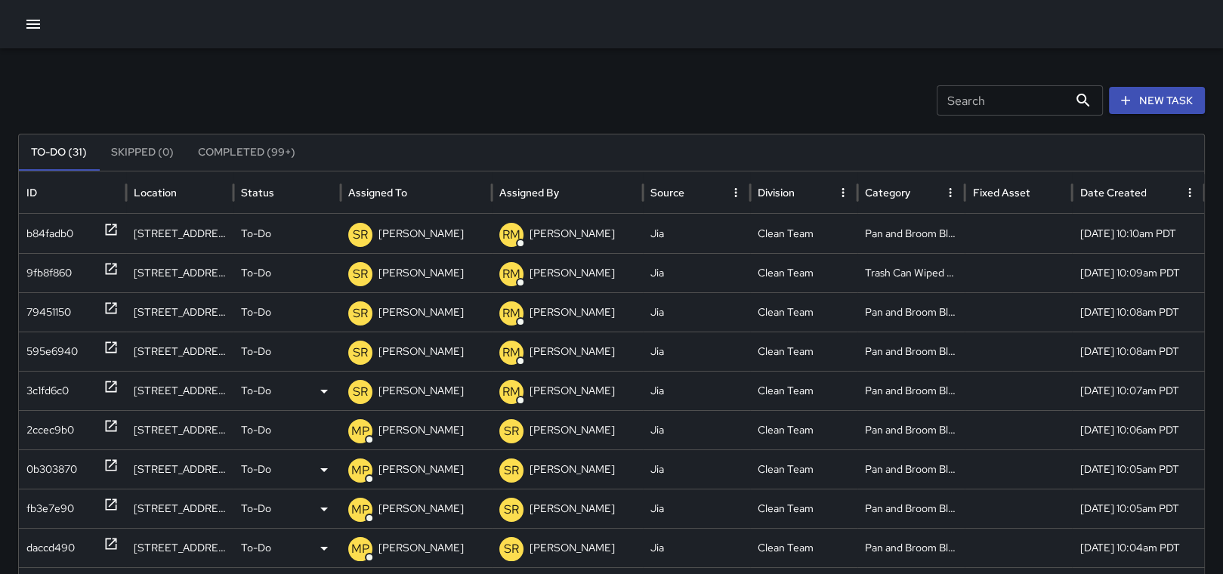
click at [387, 385] on p "[PERSON_NAME]" at bounding box center [420, 391] width 85 height 39
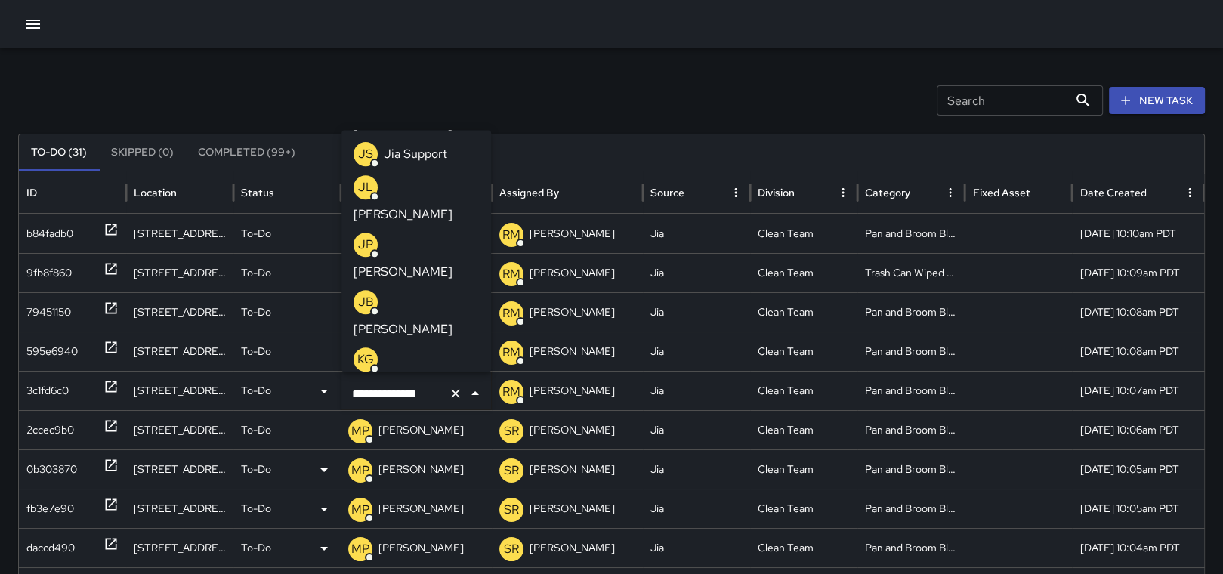
scroll to position [795, 0]
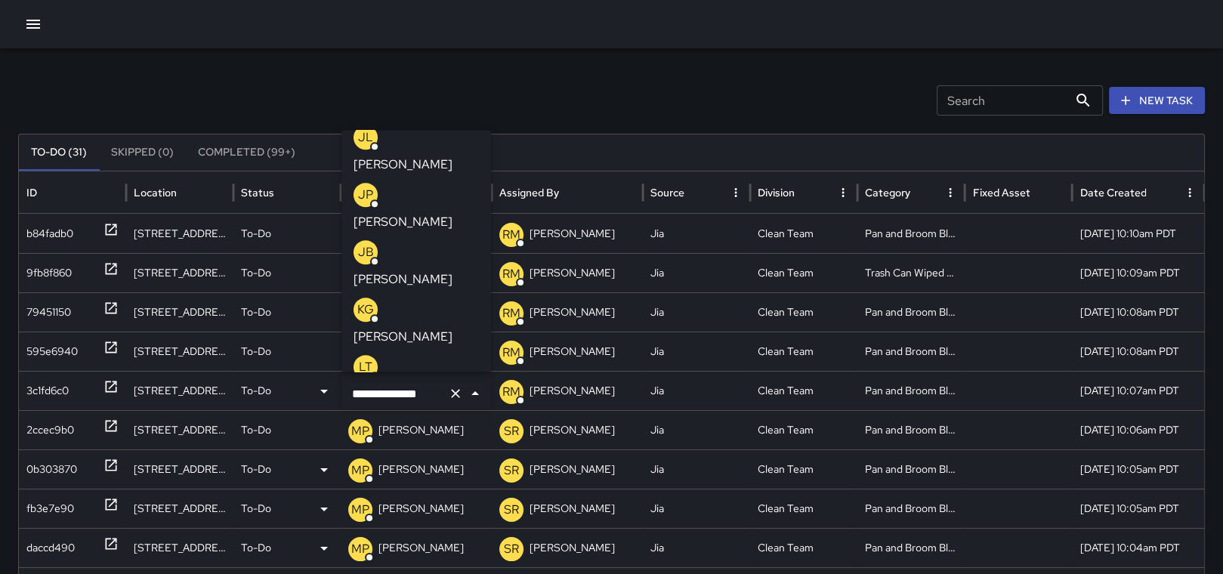
click at [432, 501] on p "[PERSON_NAME]" at bounding box center [402, 510] width 99 height 18
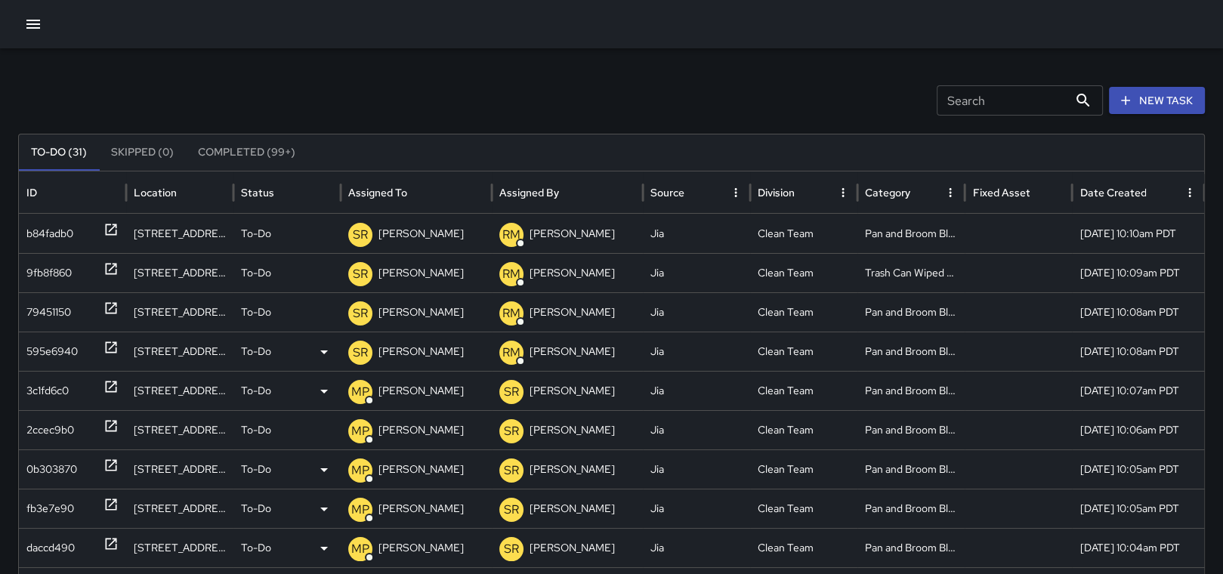
click at [411, 347] on p "[PERSON_NAME]" at bounding box center [420, 351] width 85 height 39
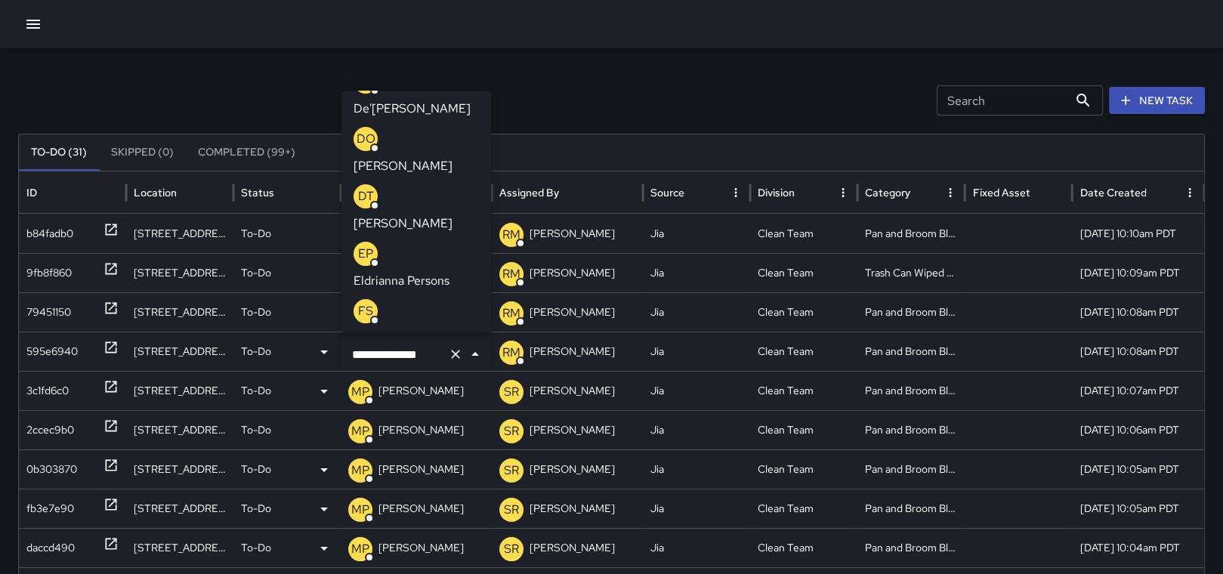
scroll to position [292, 0]
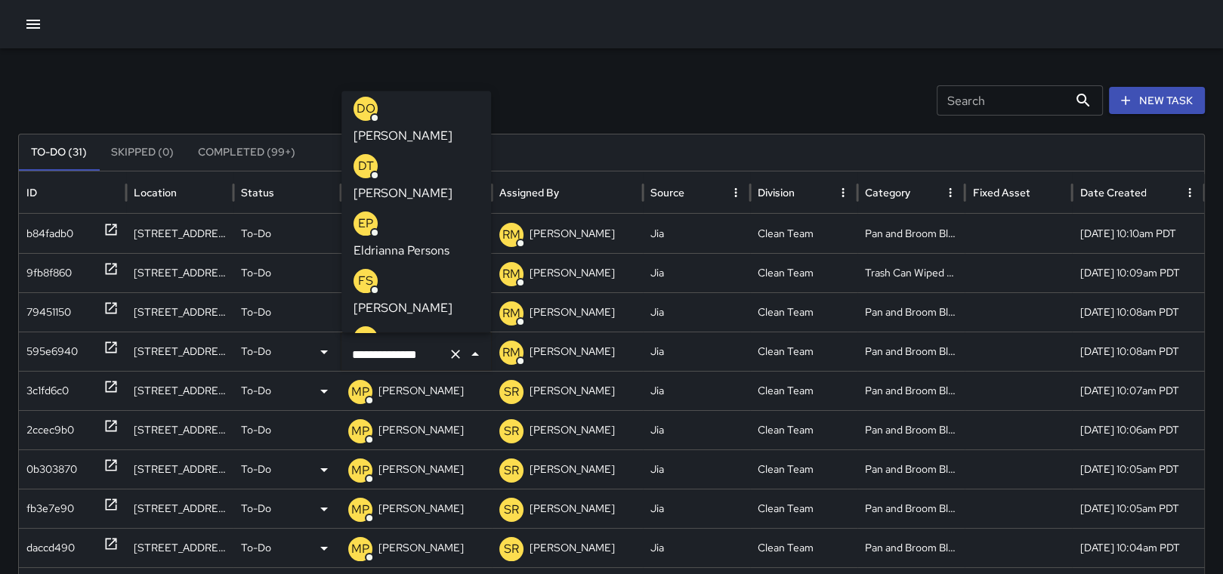
click at [414, 299] on p "[PERSON_NAME]" at bounding box center [402, 308] width 99 height 18
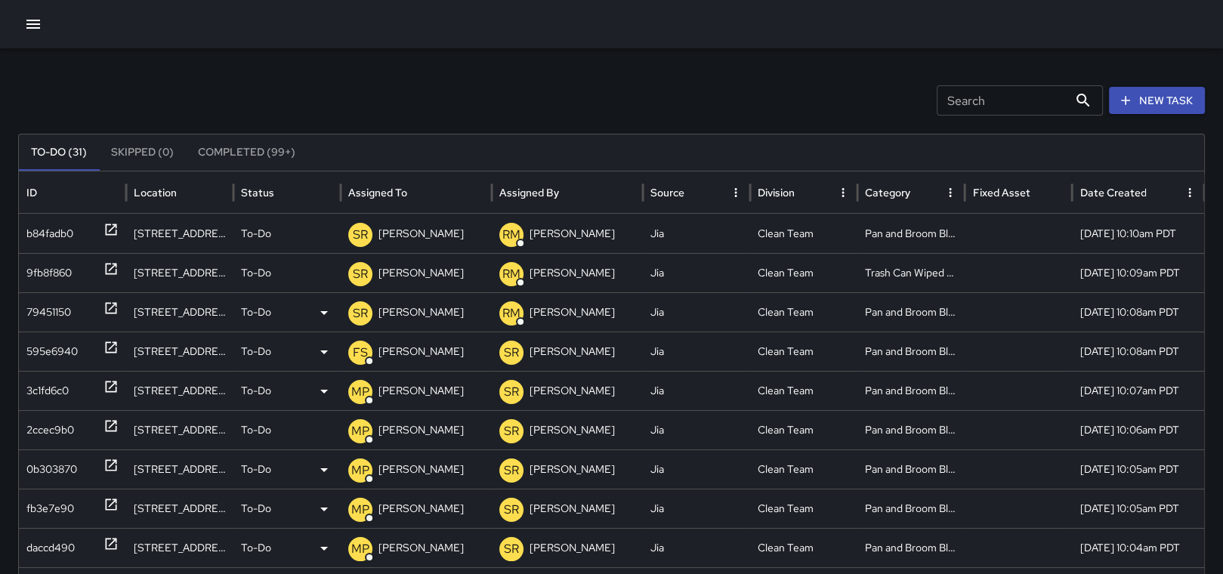
click at [416, 310] on p "[PERSON_NAME]" at bounding box center [420, 312] width 85 height 39
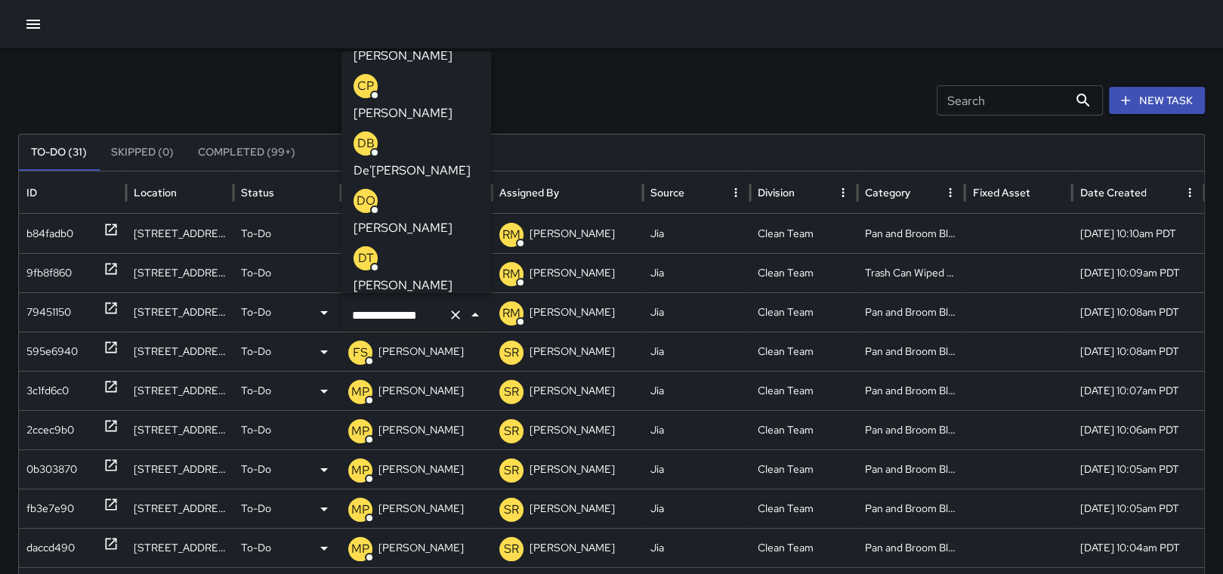
scroll to position [251, 0]
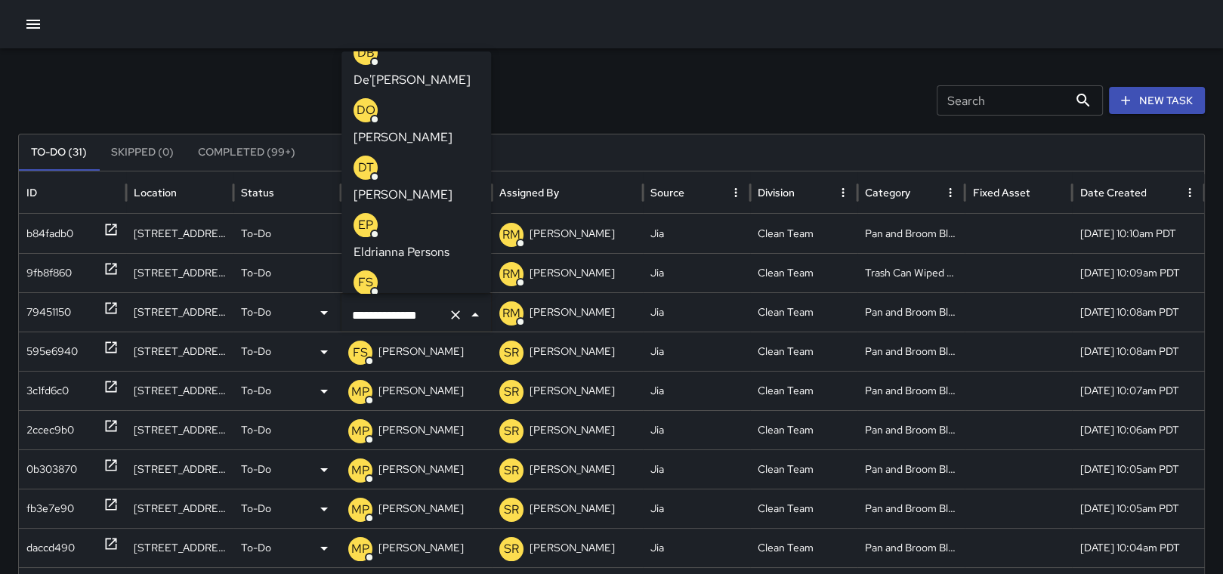
click at [423, 301] on p "[PERSON_NAME]" at bounding box center [402, 310] width 99 height 18
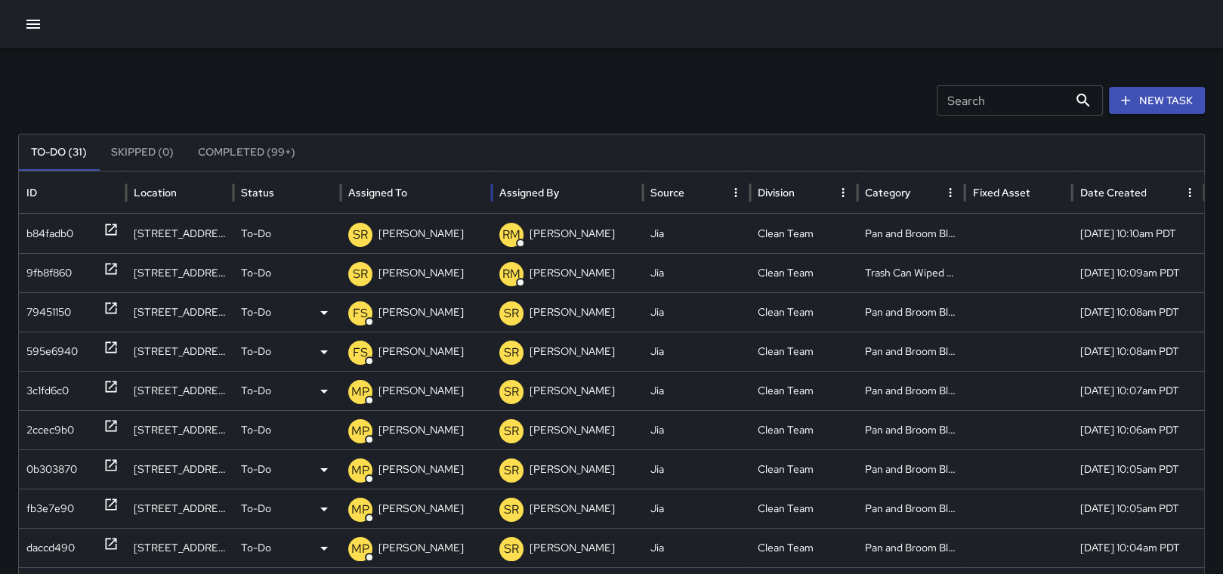
click at [423, 206] on div "Assigned To" at bounding box center [416, 192] width 136 height 42
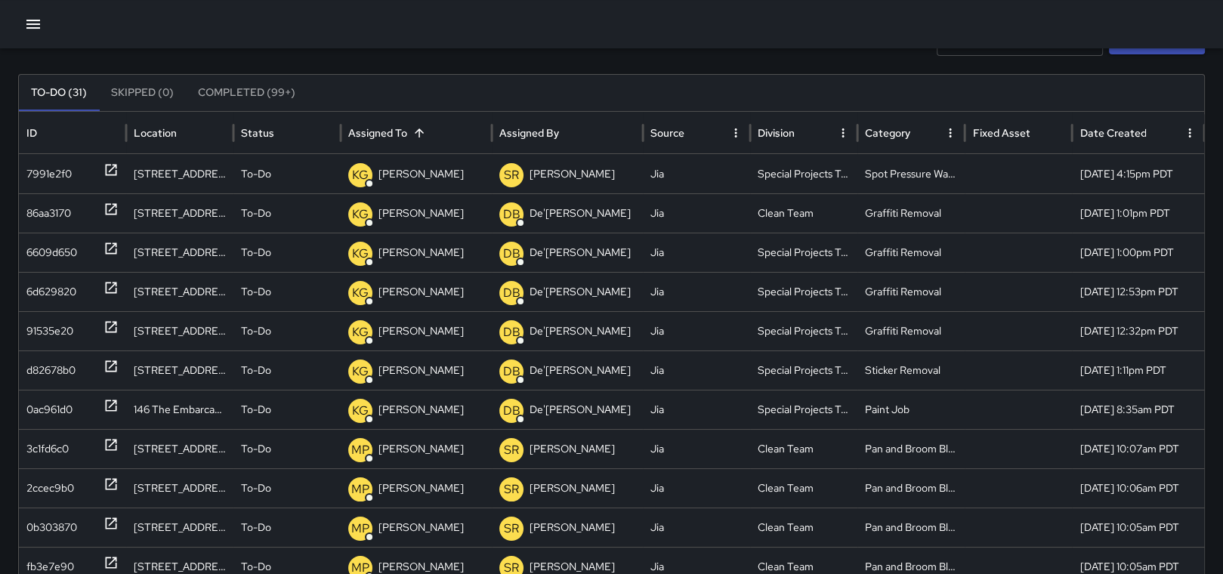
scroll to position [101, 0]
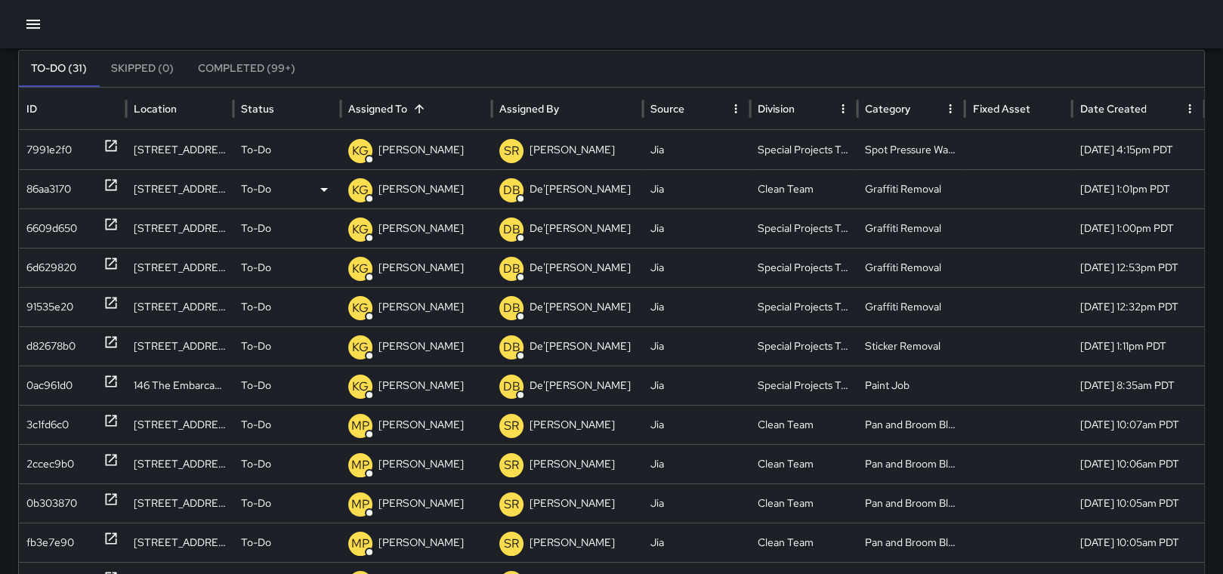
click at [108, 180] on icon at bounding box center [111, 185] width 11 height 11
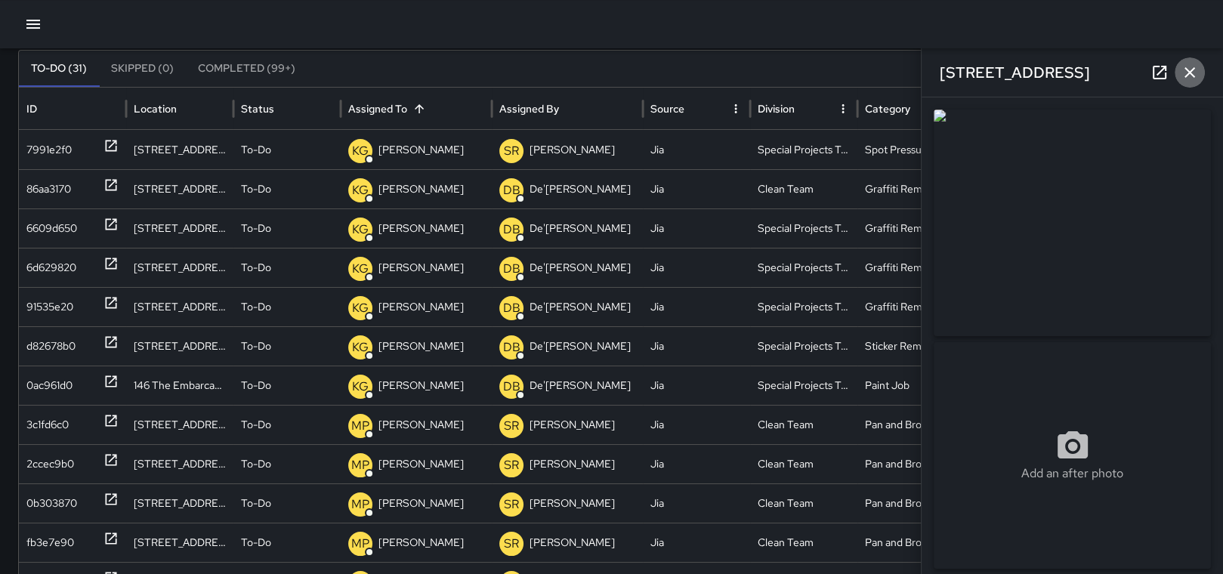
click at [1190, 72] on icon "button" at bounding box center [1189, 72] width 11 height 11
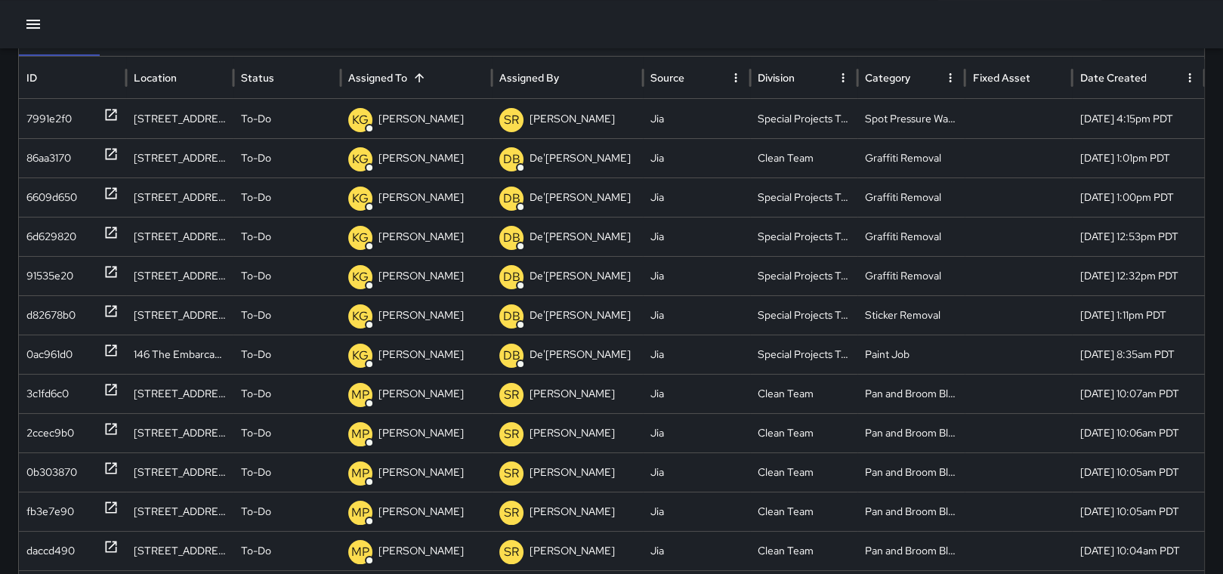
scroll to position [130, 0]
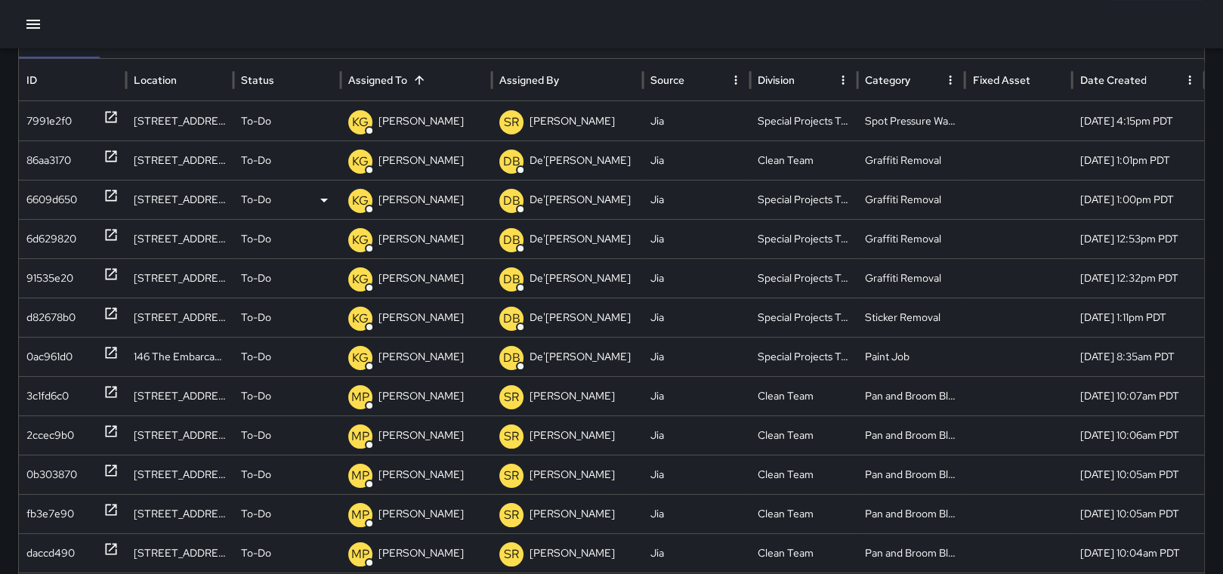
click at [106, 191] on icon at bounding box center [111, 195] width 11 height 11
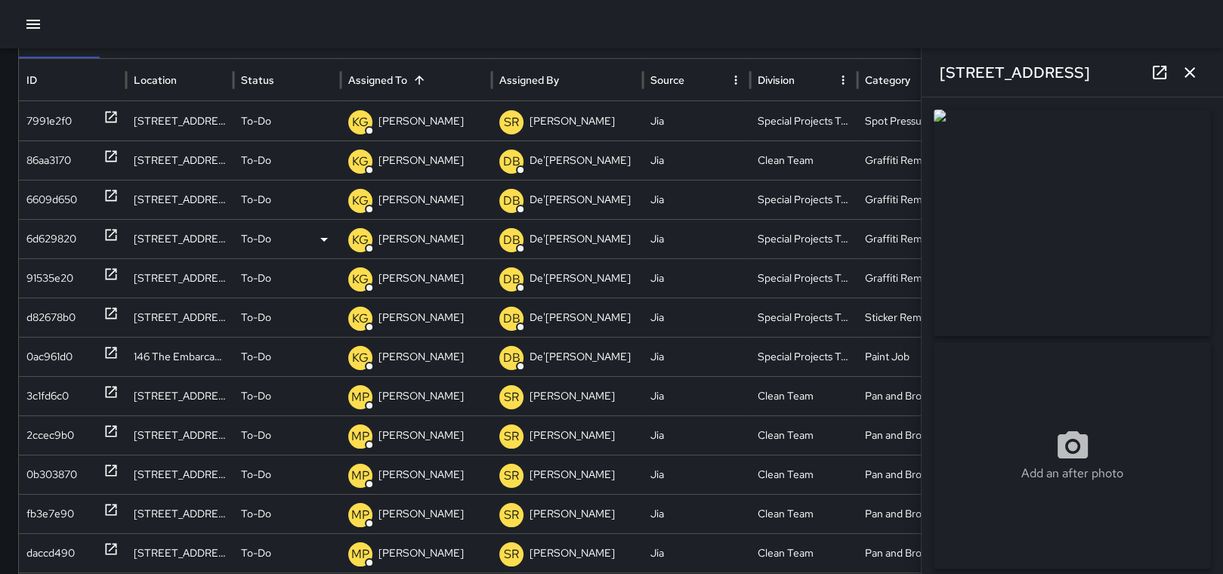
click at [107, 230] on icon at bounding box center [110, 234] width 15 height 15
click at [110, 272] on icon at bounding box center [110, 274] width 15 height 15
type input "**********"
click at [111, 315] on icon at bounding box center [110, 313] width 15 height 15
click at [112, 352] on icon at bounding box center [110, 352] width 15 height 15
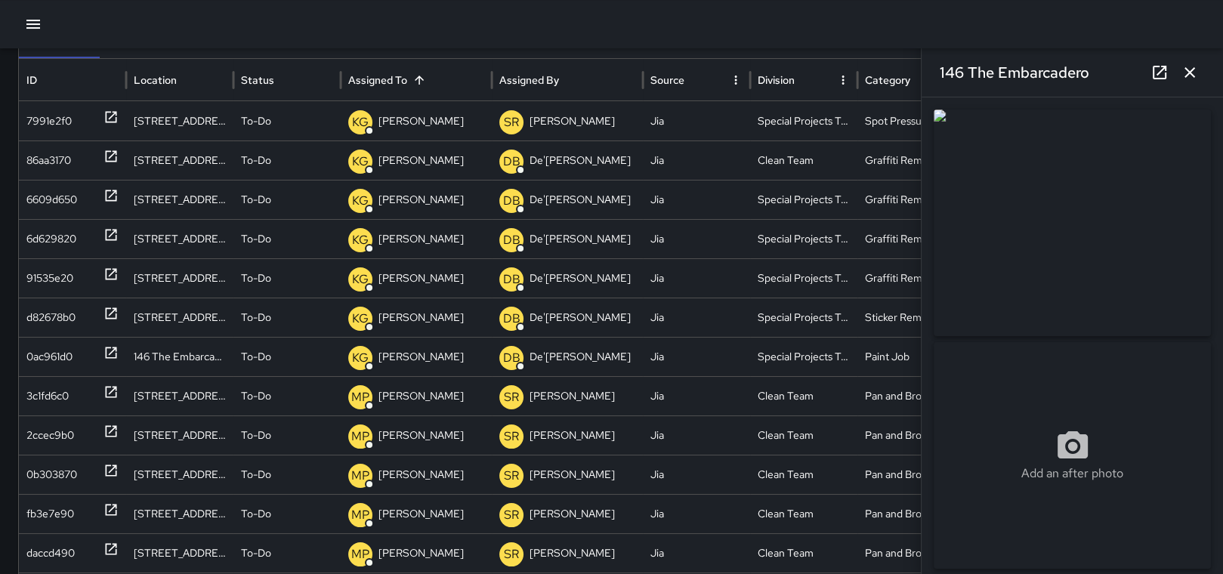
click at [1194, 78] on icon "button" at bounding box center [1190, 72] width 18 height 18
